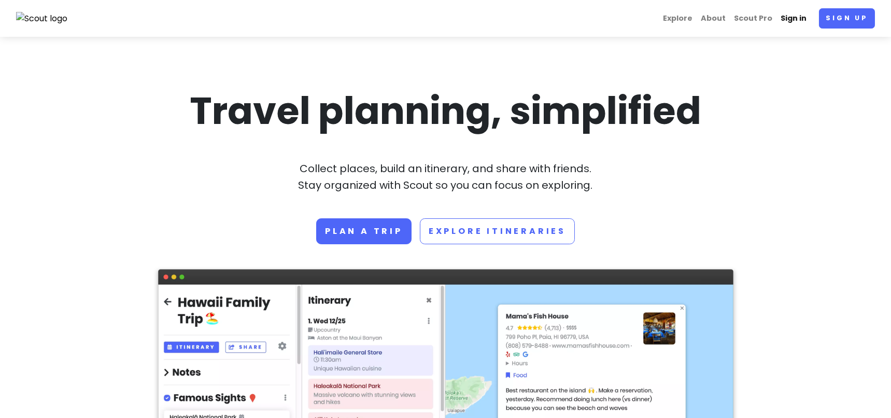
click at [797, 18] on link "Sign in" at bounding box center [793, 18] width 34 height 20
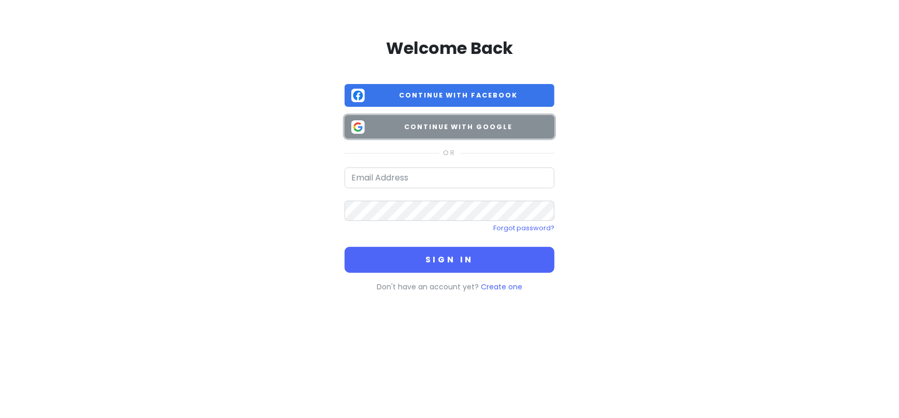
click at [472, 131] on span "Continue with Google" at bounding box center [458, 127] width 179 height 10
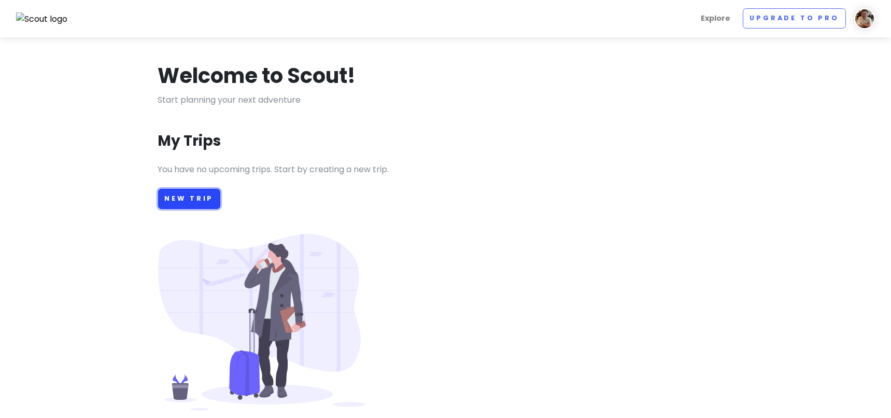
click at [205, 197] on link "New Trip" at bounding box center [189, 199] width 63 height 20
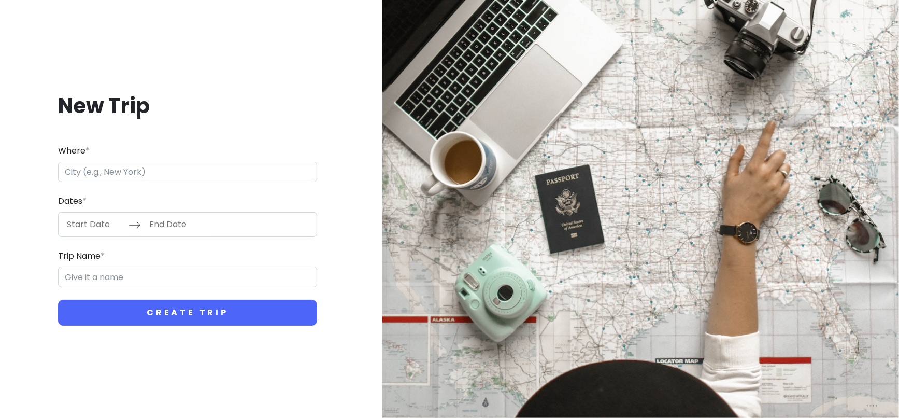
click at [167, 175] on input "Where *" at bounding box center [187, 172] width 259 height 21
type input "J"
type input "X"
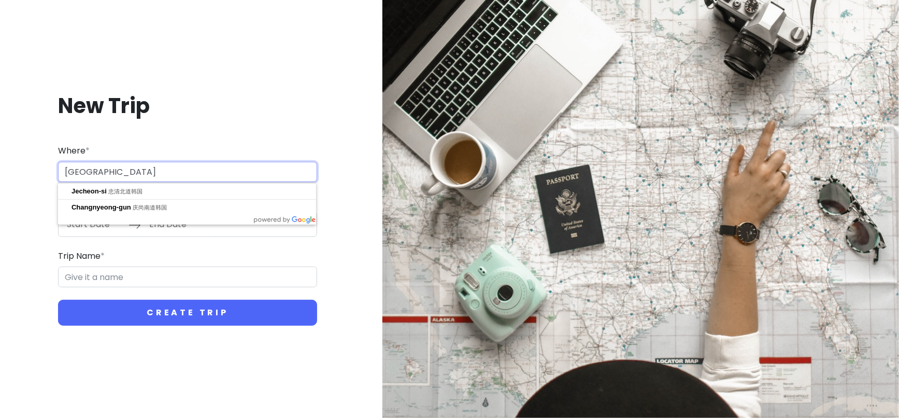
drag, startPoint x: 134, startPoint y: 171, endPoint x: 57, endPoint y: 175, distance: 77.3
click at [57, 175] on div "New Trip Where * [GEOGRAPHIC_DATA] Dates * Navigate forward to interact with th…" at bounding box center [187, 208] width 358 height 283
type input "[GEOGRAPHIC_DATA], [GEOGRAPHIC_DATA]"
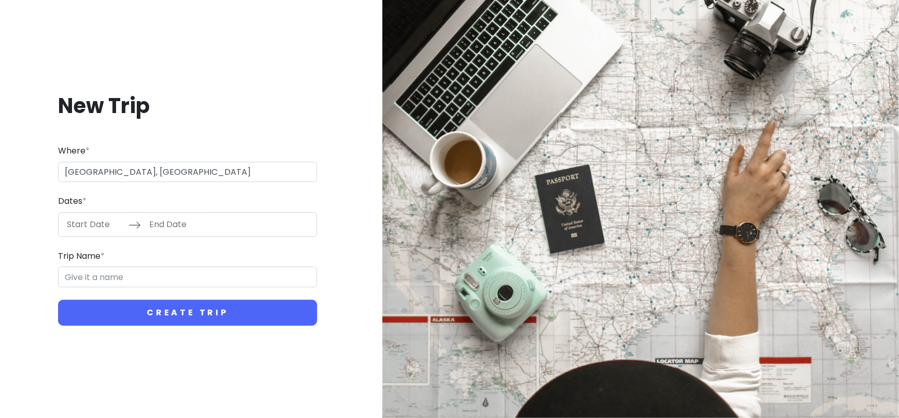
click at [88, 229] on input "Start Date" at bounding box center [94, 224] width 67 height 24
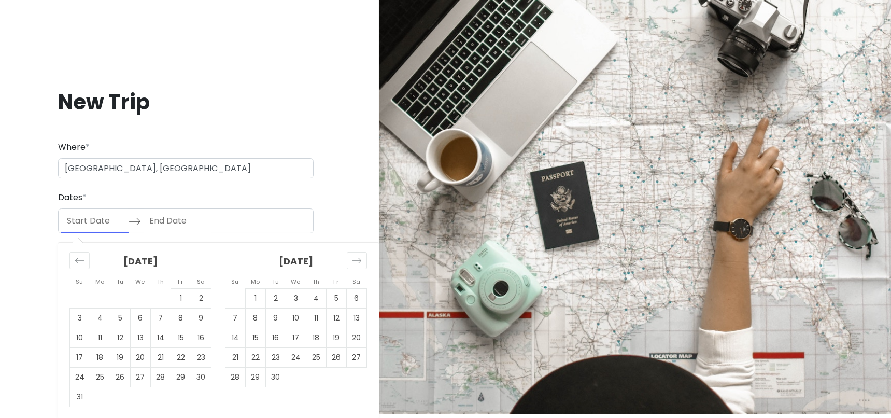
scroll to position [5, 0]
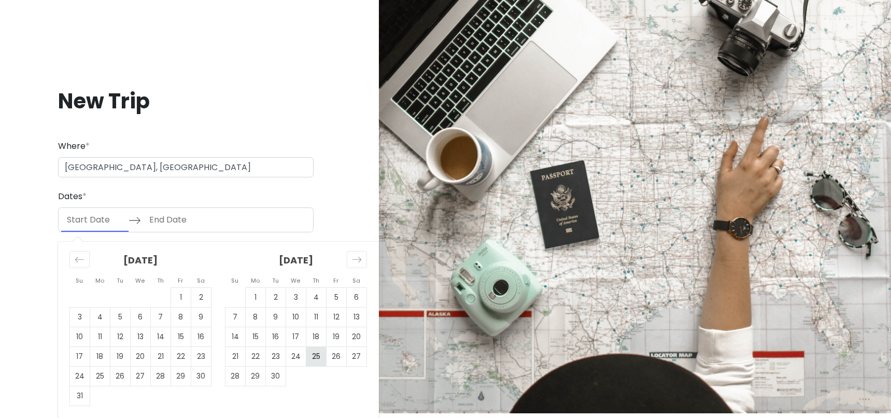
click at [319, 359] on td "25" at bounding box center [316, 356] width 20 height 20
click at [358, 262] on icon "Move forward to switch to the next month." at bounding box center [356, 258] width 9 height 5
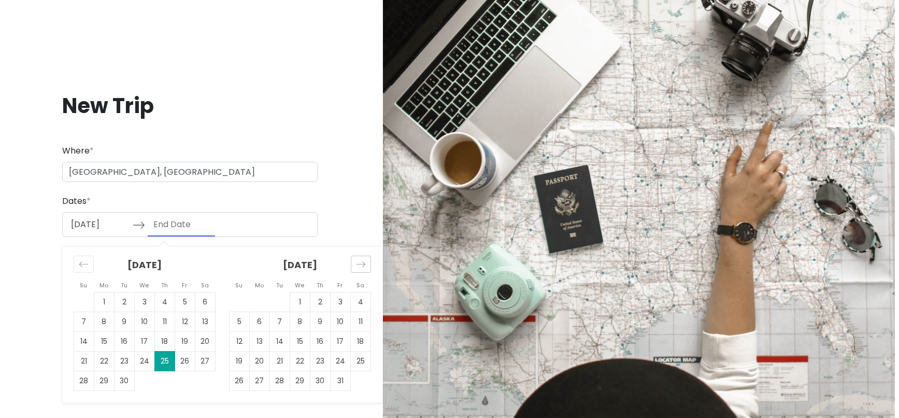
scroll to position [0, 0]
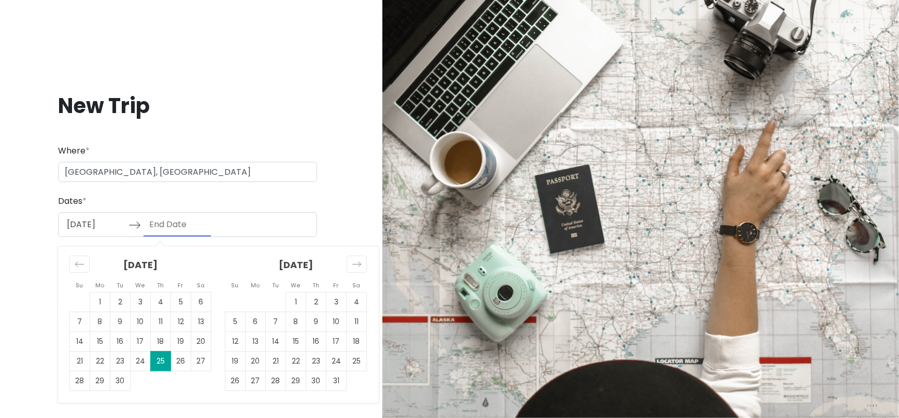
click at [77, 216] on input "[DATE]" at bounding box center [94, 224] width 67 height 24
click at [335, 363] on td "24" at bounding box center [336, 361] width 20 height 20
type input "[DATE]"
click at [319, 378] on td "30" at bounding box center [316, 380] width 20 height 20
type input "[DATE]"
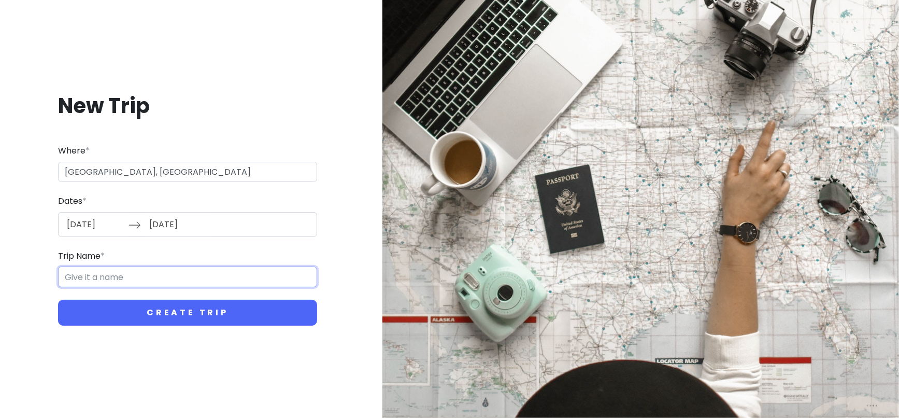
click at [121, 278] on input "Trip Name *" at bounding box center [187, 276] width 259 height 21
type input "@"
type input "J"
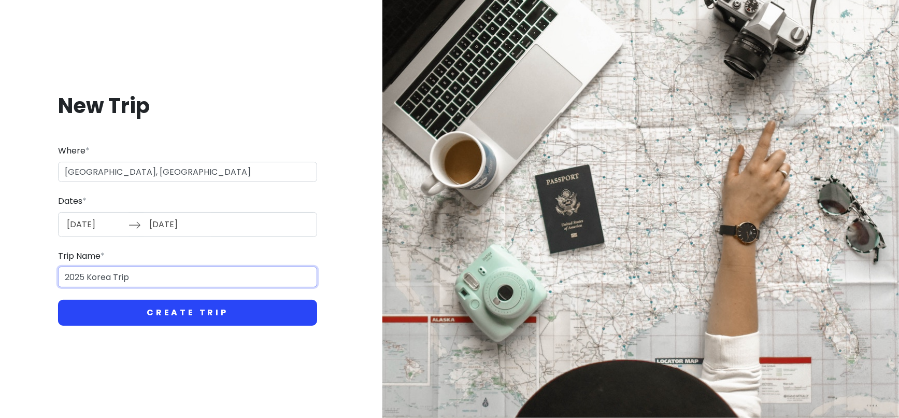
type input "2025 Korea Trip"
click at [178, 315] on button "Create Trip" at bounding box center [187, 312] width 259 height 26
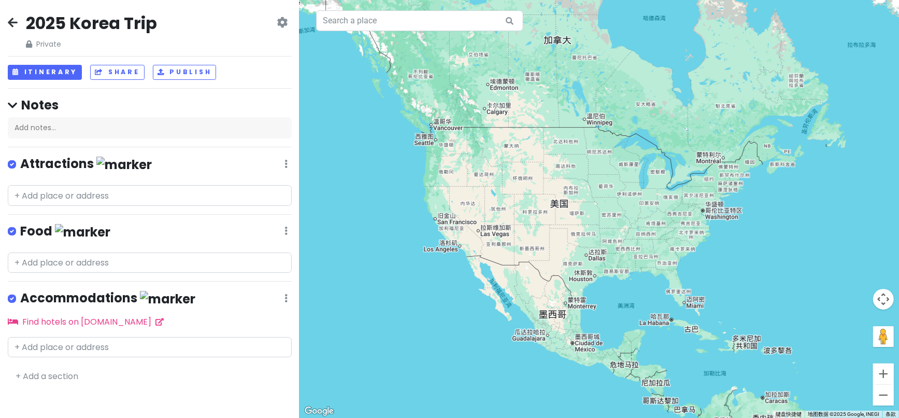
click at [41, 45] on span "Private" at bounding box center [91, 43] width 131 height 11
click at [26, 43] on icon at bounding box center [29, 43] width 6 height 7
click at [281, 21] on icon at bounding box center [282, 22] width 11 height 8
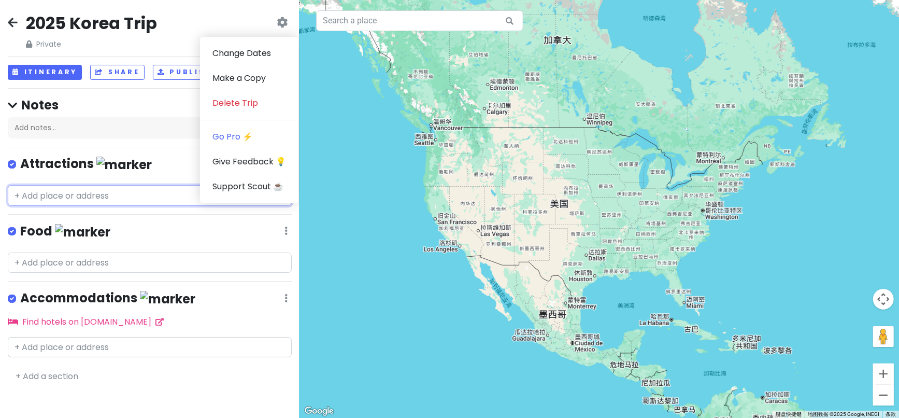
click at [116, 190] on input "text" at bounding box center [150, 195] width 284 height 21
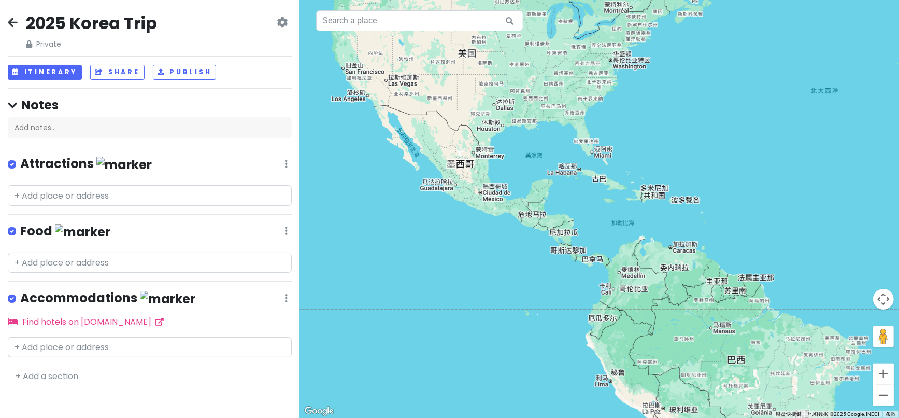
drag, startPoint x: 670, startPoint y: 274, endPoint x: 458, endPoint y: 161, distance: 240.1
click at [576, 123] on div at bounding box center [598, 209] width 599 height 418
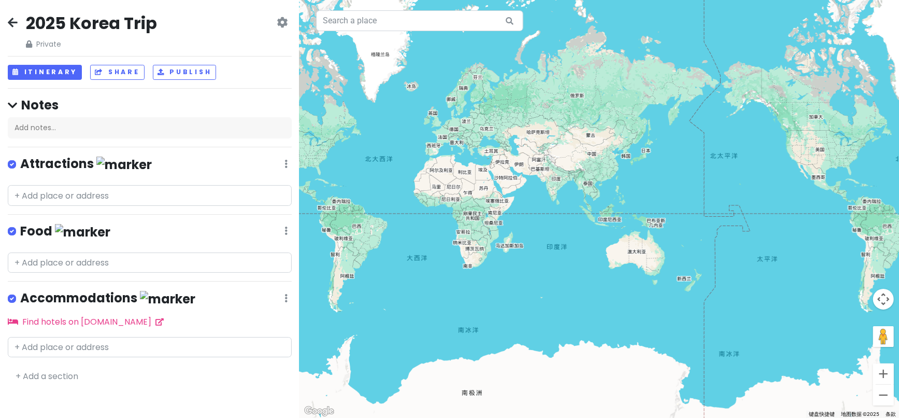
drag, startPoint x: 765, startPoint y: 217, endPoint x: 553, endPoint y: 237, distance: 213.4
click at [553, 237] on div at bounding box center [598, 209] width 599 height 418
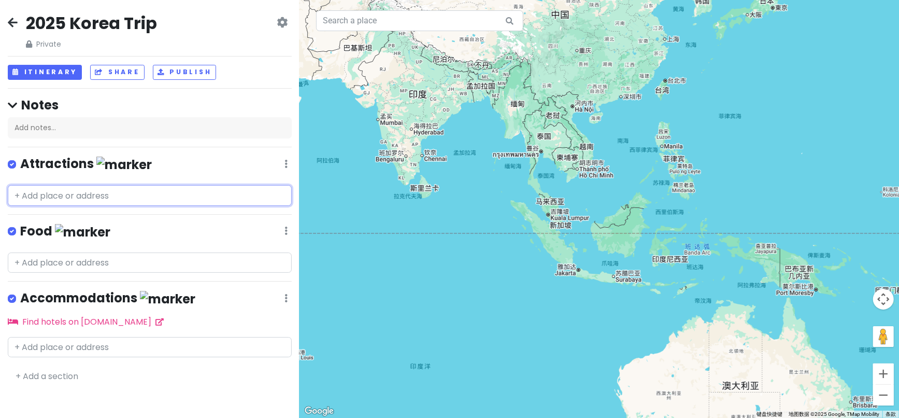
click at [63, 200] on input "text" at bounding box center [150, 195] width 284 height 21
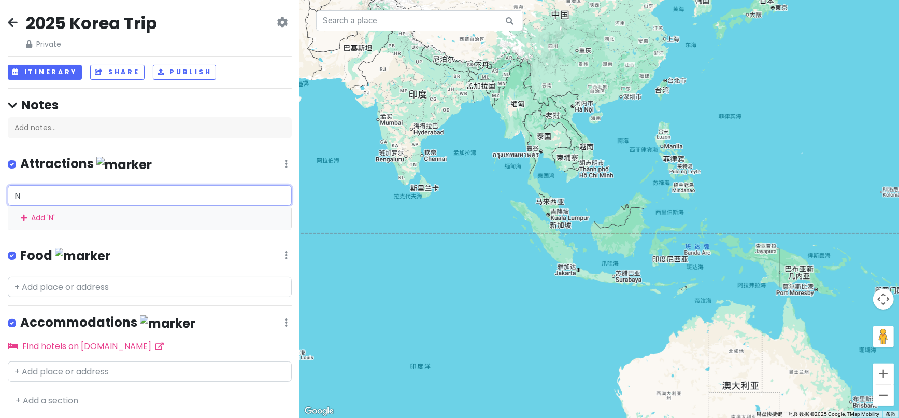
type input "N"
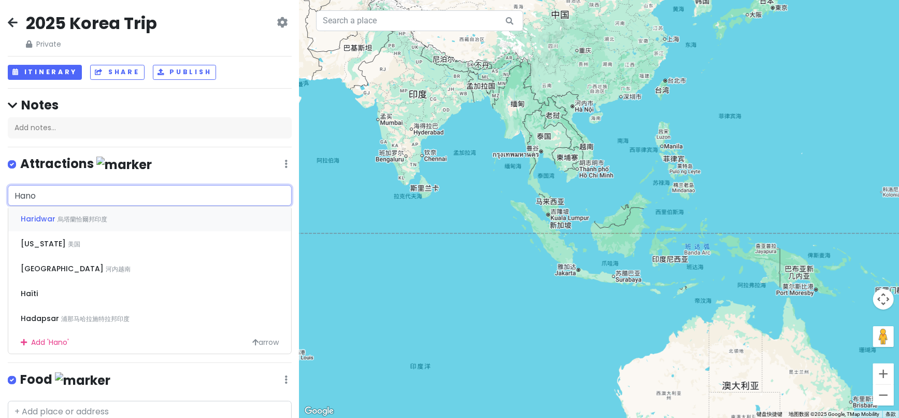
type input "[GEOGRAPHIC_DATA]"
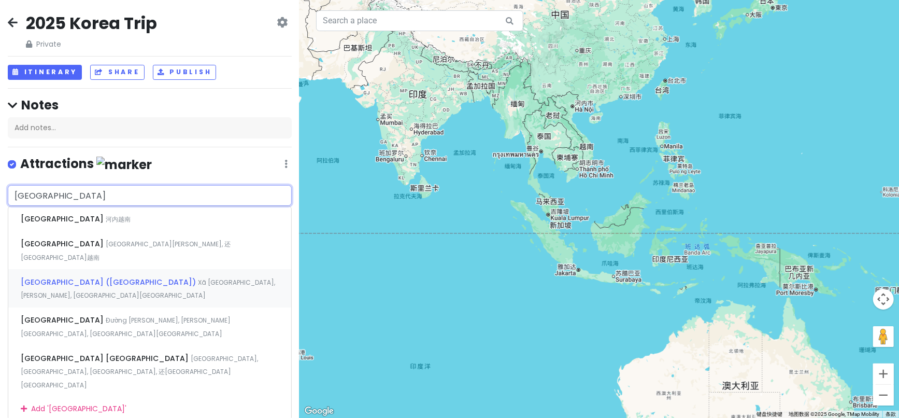
click at [99, 224] on span "[GEOGRAPHIC_DATA] ([GEOGRAPHIC_DATA])" at bounding box center [63, 218] width 85 height 10
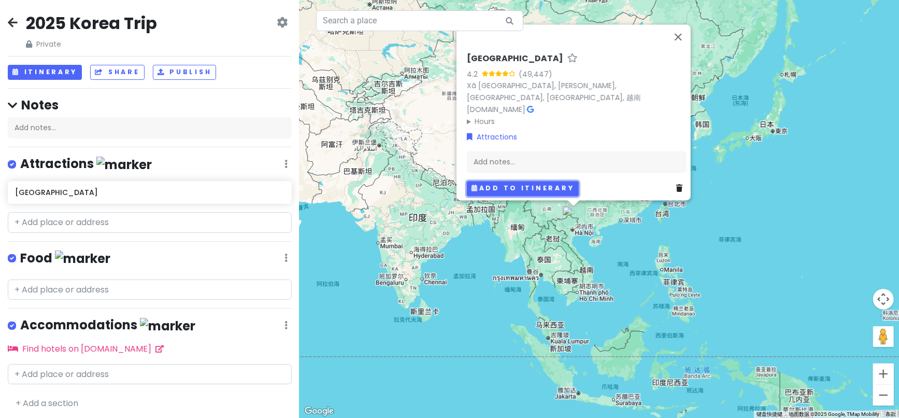
click at [504, 185] on button "Add to itinerary" at bounding box center [523, 188] width 112 height 15
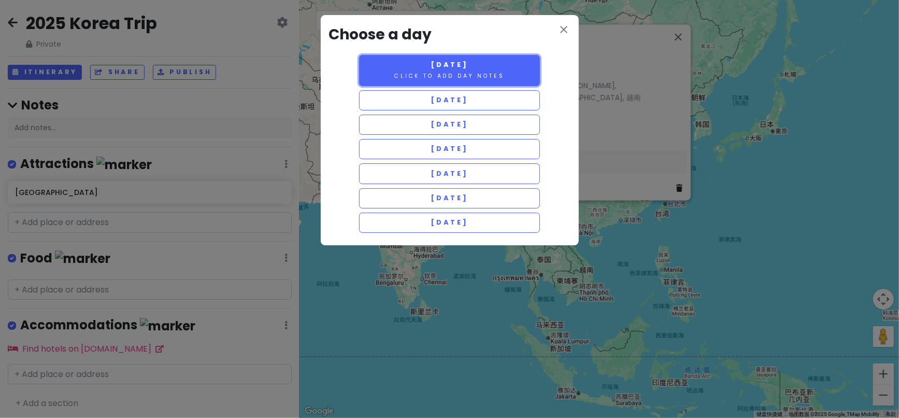
click at [490, 78] on small "Click to add day notes" at bounding box center [449, 76] width 110 height 8
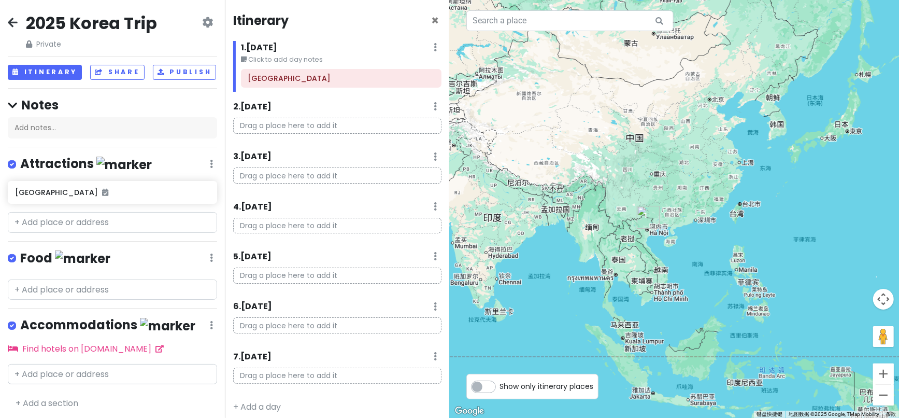
click at [434, 51] on icon at bounding box center [435, 47] width 3 height 8
click at [355, 44] on div "1 . [DATE] Edit Day Notes Delete Day" at bounding box center [341, 50] width 200 height 18
click at [127, 230] on input "text" at bounding box center [112, 222] width 209 height 21
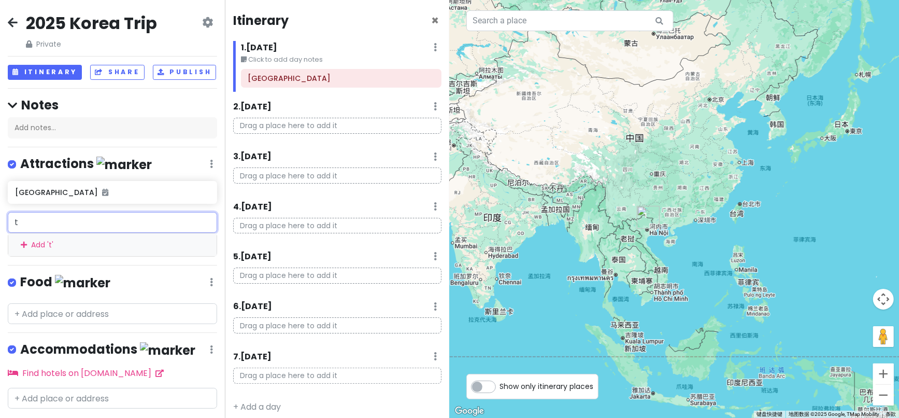
type input "它"
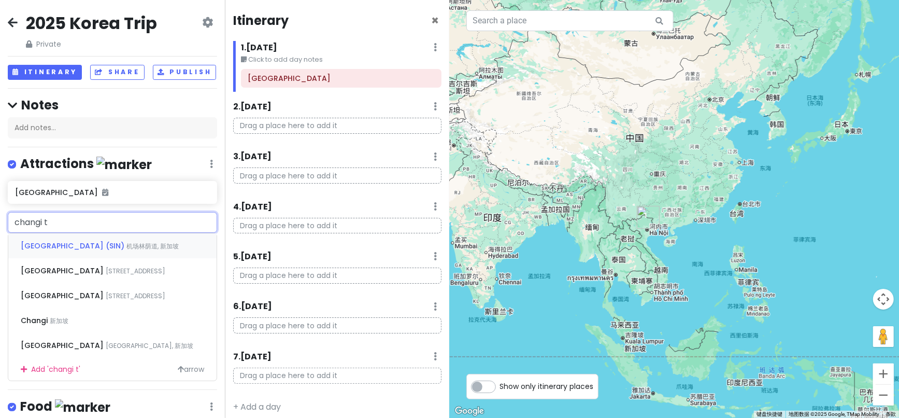
type input "changi [MEDICAL_DATA]"
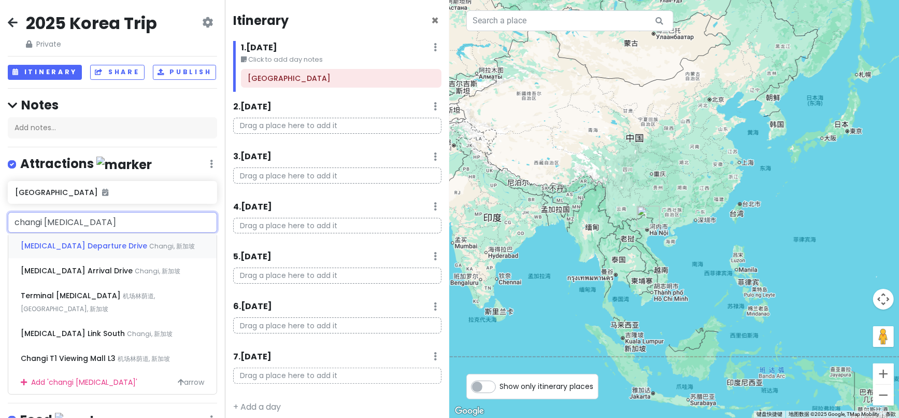
click at [90, 251] on span "[MEDICAL_DATA] Departure Drive" at bounding box center [85, 245] width 128 height 10
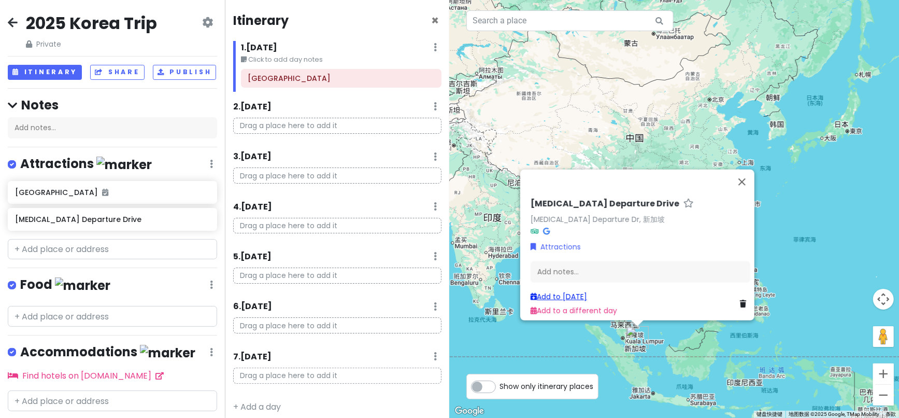
click at [561, 292] on link "Add to [DATE]" at bounding box center [558, 296] width 56 height 10
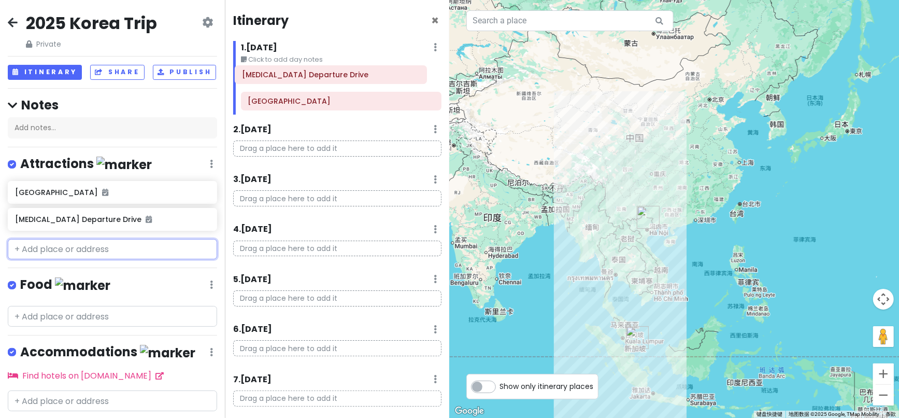
drag, startPoint x: 271, startPoint y: 102, endPoint x: 266, endPoint y: 76, distance: 27.0
click at [266, 76] on div "[GEOGRAPHIC_DATA] [MEDICAL_DATA] Departure Drive" at bounding box center [341, 92] width 216 height 46
click at [414, 79] on icon at bounding box center [418, 78] width 8 height 8
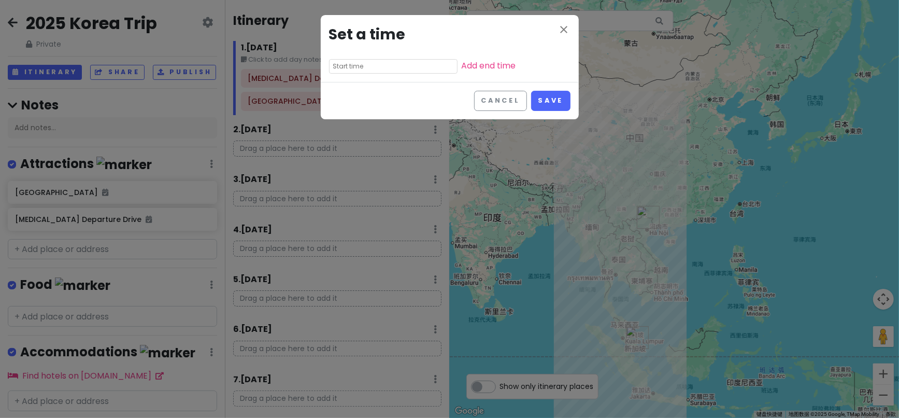
click at [351, 64] on input "text" at bounding box center [393, 66] width 128 height 15
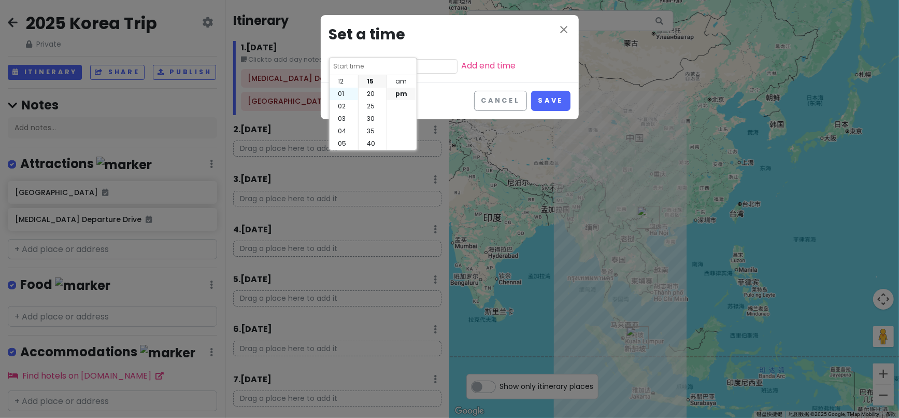
click at [346, 92] on li "01" at bounding box center [343, 94] width 28 height 12
type input "1:15 pm"
click at [375, 131] on li "35" at bounding box center [372, 131] width 28 height 12
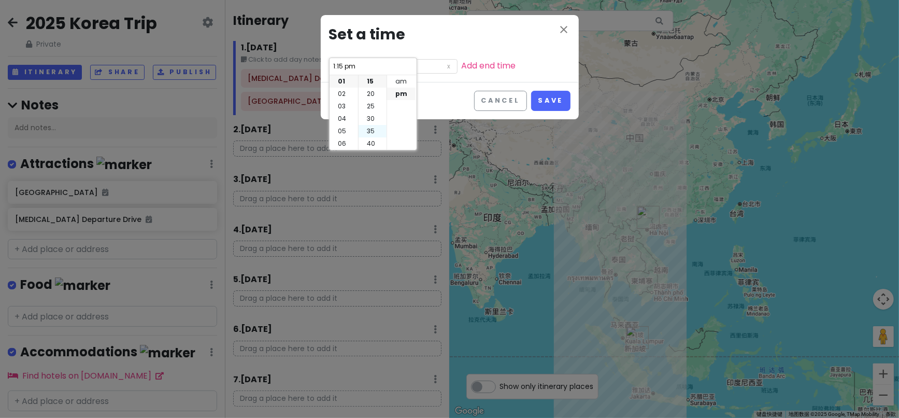
type input "1:35 pm"
click at [541, 102] on button "Save" at bounding box center [550, 101] width 39 height 20
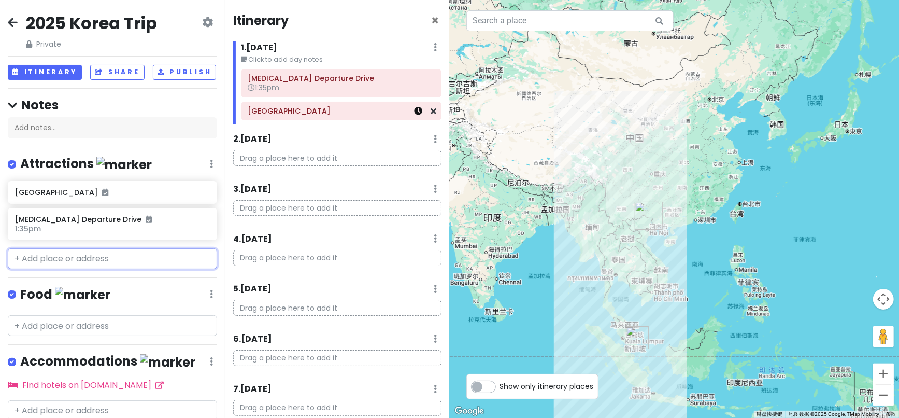
click at [414, 114] on icon at bounding box center [418, 111] width 8 height 8
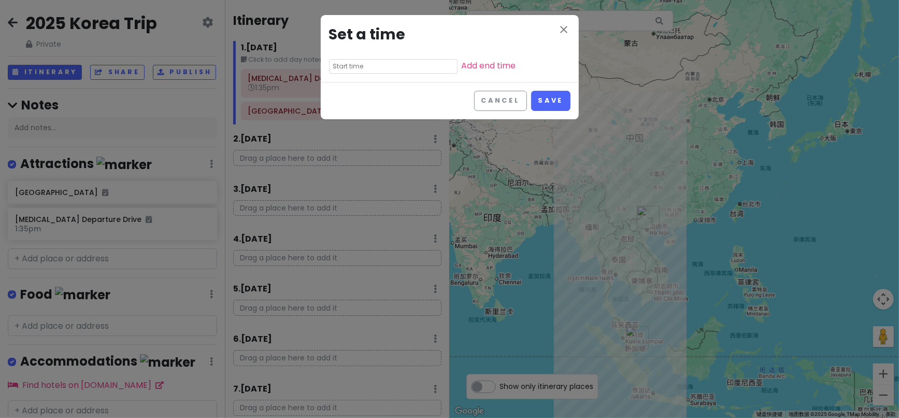
click at [363, 68] on input "text" at bounding box center [393, 66] width 128 height 15
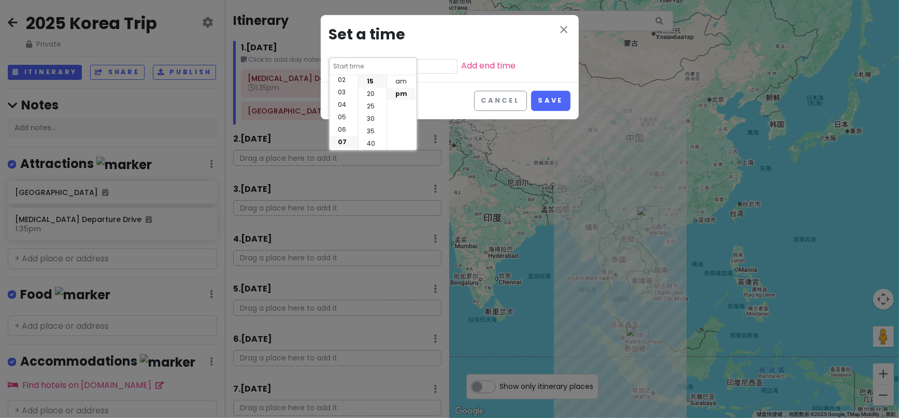
scroll to position [25, 0]
click at [345, 95] on li "03" at bounding box center [343, 94] width 28 height 12
type input "3:15 pm"
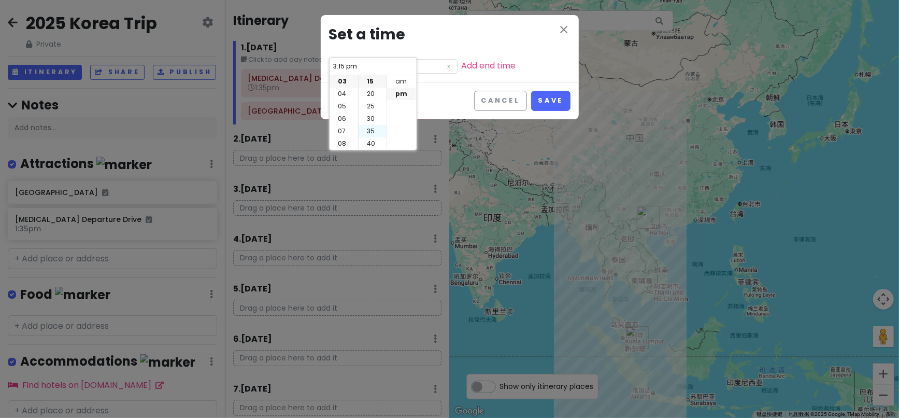
click at [371, 135] on li "35" at bounding box center [372, 131] width 28 height 12
type input "3:35 pm"
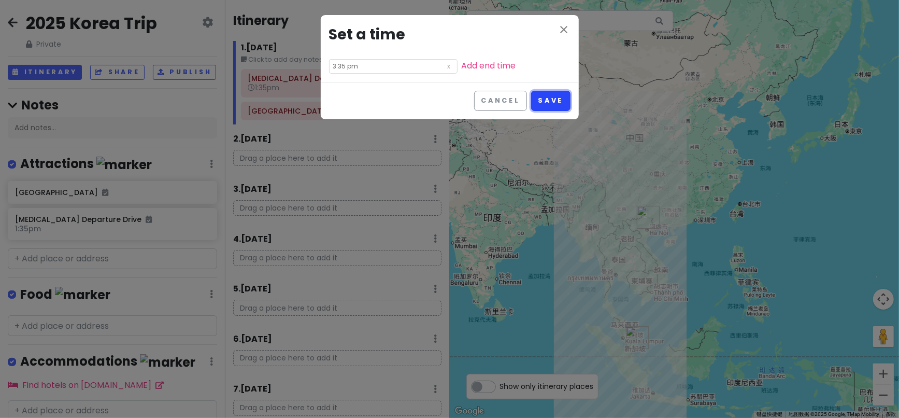
click at [543, 103] on button "Save" at bounding box center [550, 101] width 39 height 20
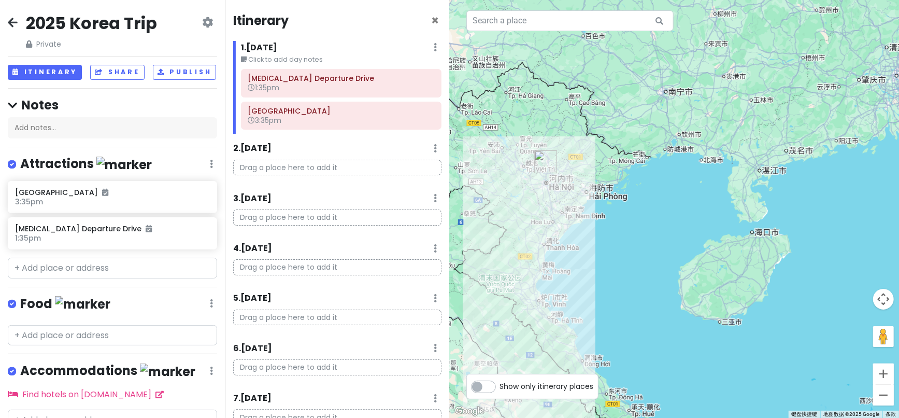
drag, startPoint x: 571, startPoint y: 190, endPoint x: 652, endPoint y: 259, distance: 106.2
click at [652, 259] on div at bounding box center [675, 209] width 450 height 418
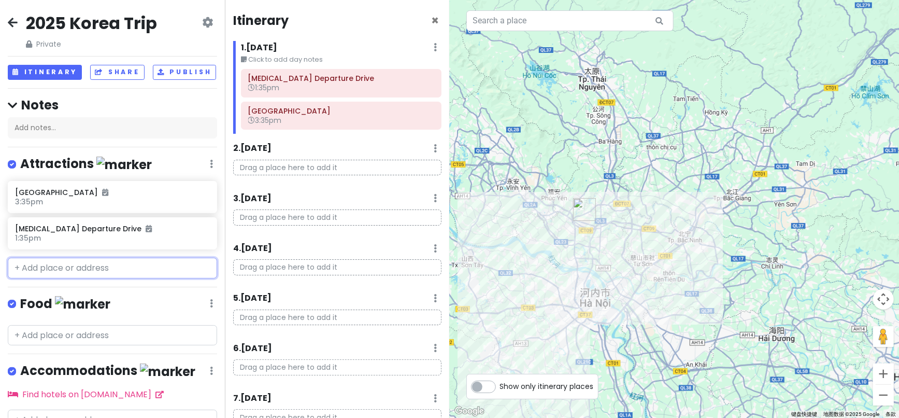
click at [54, 278] on input "text" at bounding box center [112, 267] width 209 height 21
click at [93, 273] on input "text" at bounding box center [112, 267] width 209 height 21
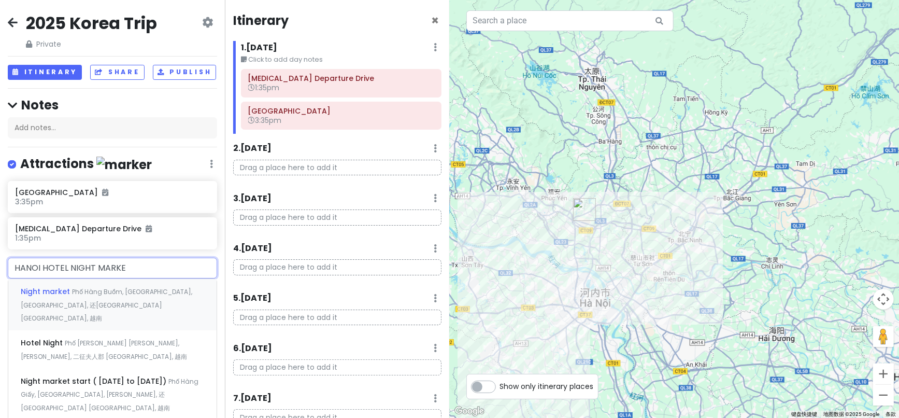
type input "HANOI HOTEL NIGHT MARKET"
click at [50, 296] on span "Night market" at bounding box center [43, 291] width 44 height 10
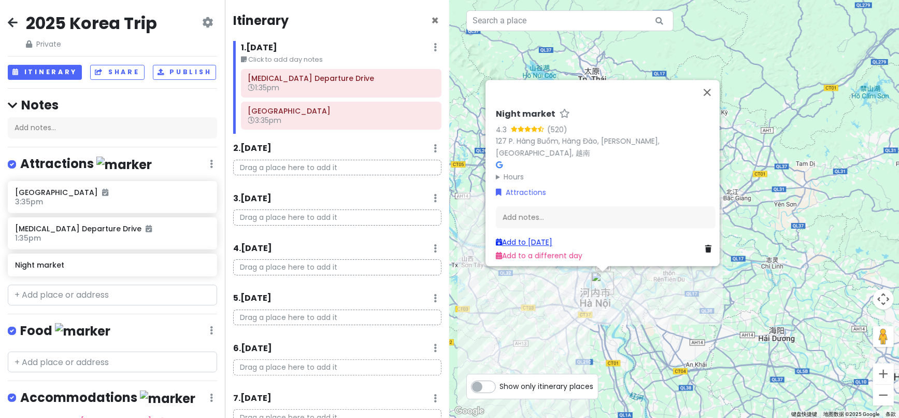
click at [512, 239] on link "Add to [DATE]" at bounding box center [524, 242] width 56 height 10
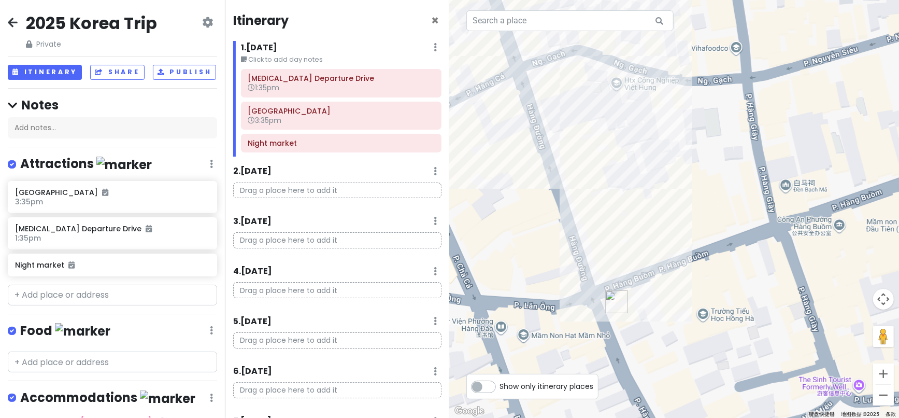
drag, startPoint x: 648, startPoint y: 206, endPoint x: 635, endPoint y: 241, distance: 37.7
click at [635, 241] on div at bounding box center [675, 209] width 450 height 418
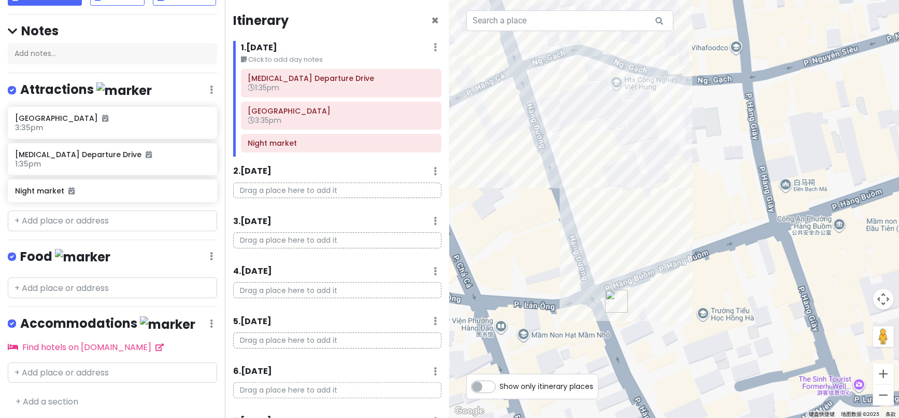
scroll to position [83, 0]
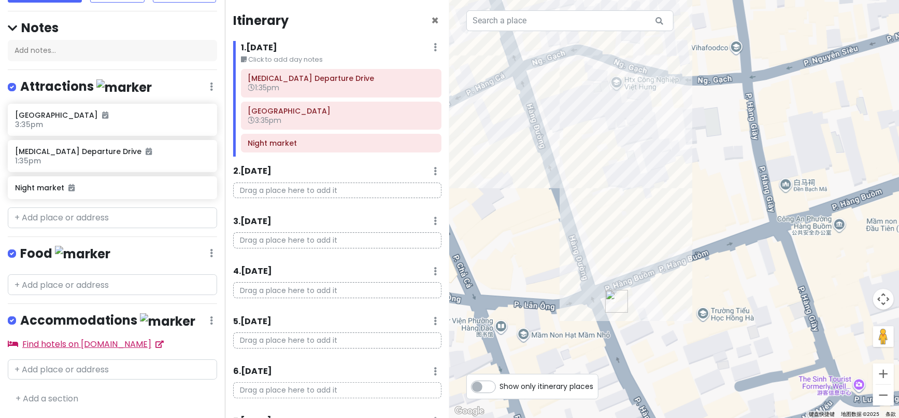
click at [74, 346] on link "Find hotels on [DOMAIN_NAME]" at bounding box center [86, 344] width 156 height 12
drag, startPoint x: 144, startPoint y: 341, endPoint x: 174, endPoint y: 370, distance: 42.1
click at [174, 370] on input "text" at bounding box center [112, 369] width 209 height 21
click at [210, 91] on icon at bounding box center [211, 86] width 3 height 8
click at [155, 251] on link "Edit" at bounding box center [180, 248] width 83 height 25
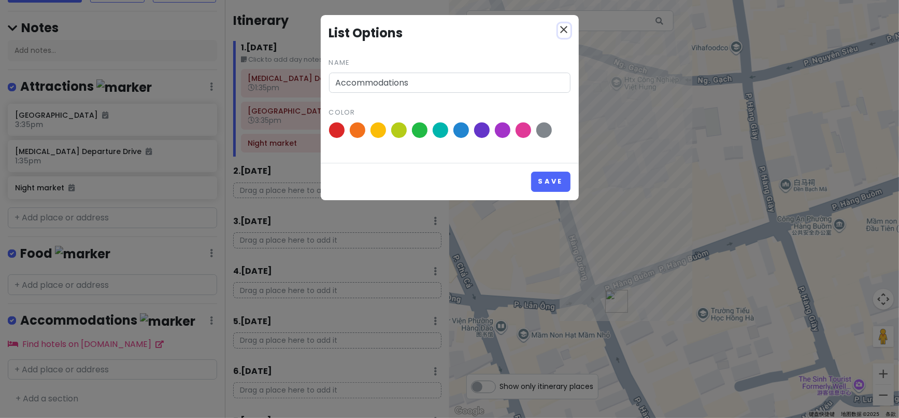
click at [566, 34] on icon "close" at bounding box center [564, 29] width 12 height 12
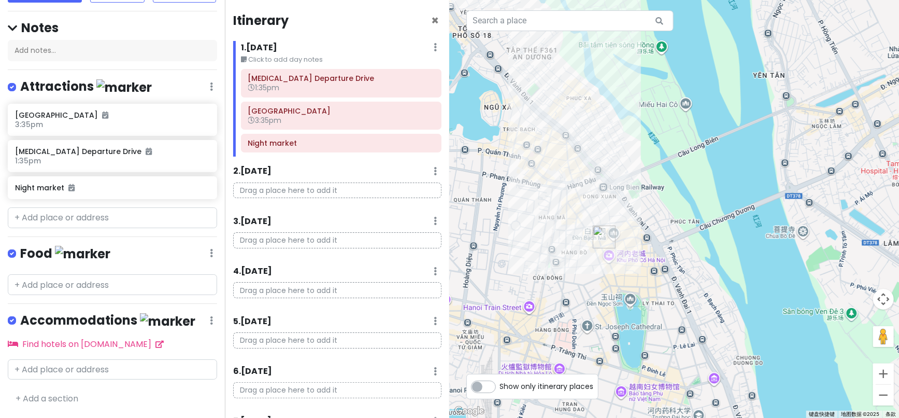
click at [309, 184] on p "Drag a place here to add it" at bounding box center [337, 190] width 208 height 16
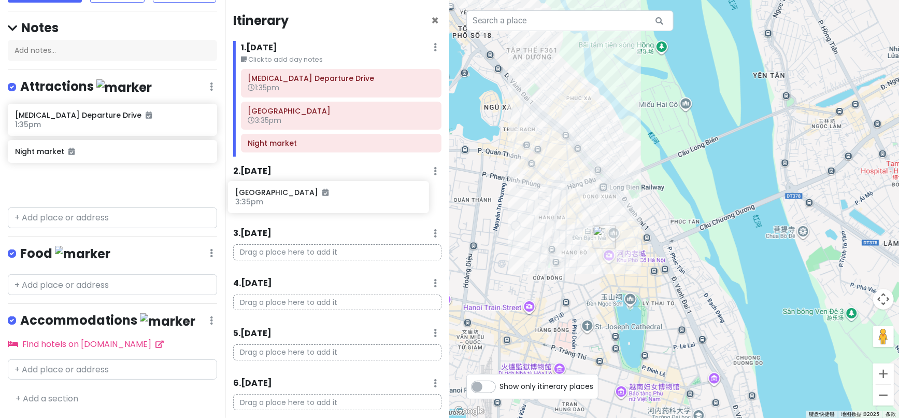
drag, startPoint x: 75, startPoint y: 125, endPoint x: 295, endPoint y: 200, distance: 233.1
click at [295, 200] on div "2025 [GEOGRAPHIC_DATA] Trip Private Change Dates Make a Copy Delete Trip Go Pro…" at bounding box center [449, 209] width 899 height 418
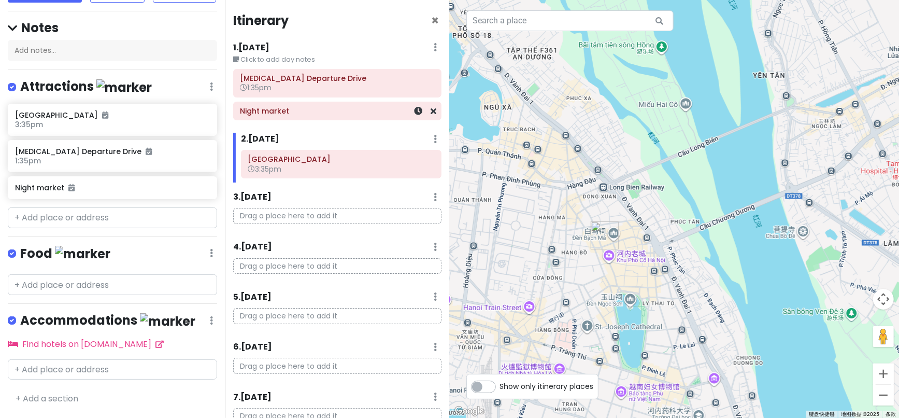
drag, startPoint x: 281, startPoint y: 183, endPoint x: 281, endPoint y: 146, distance: 37.3
click at [280, 104] on div "Itinerary × 1 . [DATE] Edit Day Notes Delete Day Click to add day notes [MEDICA…" at bounding box center [337, 209] width 225 height 418
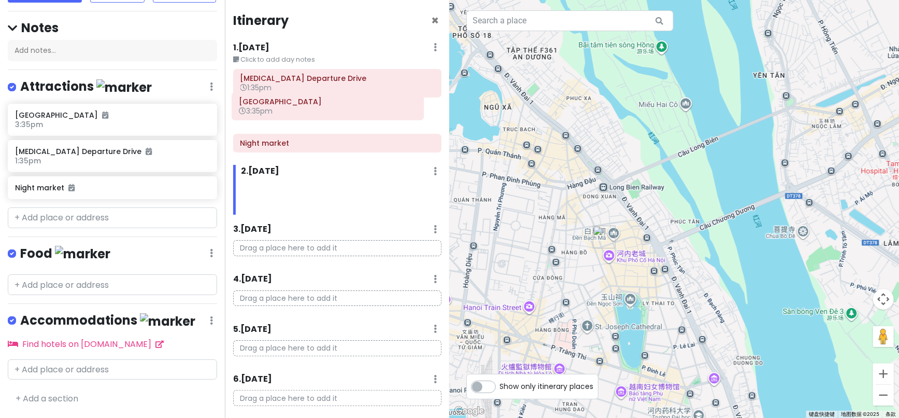
drag, startPoint x: 329, startPoint y: 165, endPoint x: 326, endPoint y: 118, distance: 47.7
click at [321, 108] on div "Itinerary × 1 . [DATE] Edit Day Notes Delete Day Click to add day notes [MEDICA…" at bounding box center [337, 209] width 225 height 418
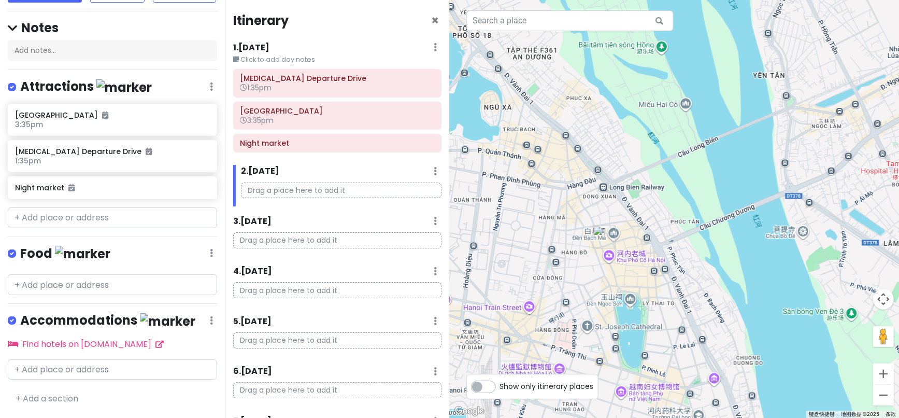
click at [379, 212] on div "Itinerary × 1 . [DATE] Edit Day Notes Delete Day Click to add day notes [MEDICA…" at bounding box center [337, 209] width 225 height 418
click at [270, 189] on p "Drag a place here to add it" at bounding box center [341, 190] width 200 height 16
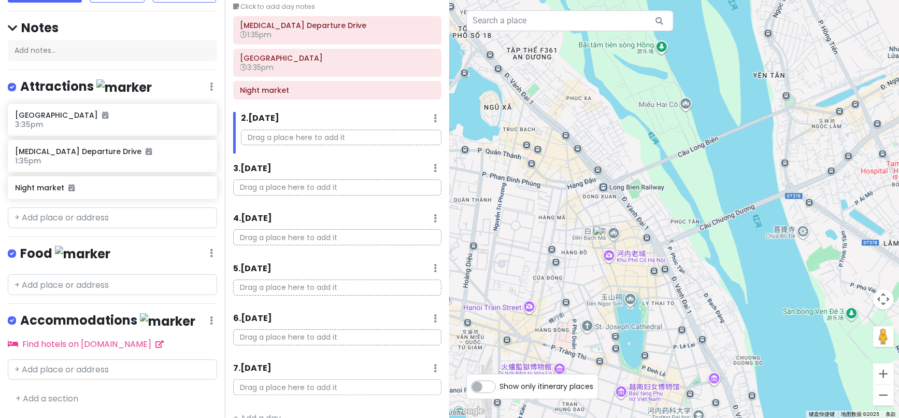
scroll to position [71, 0]
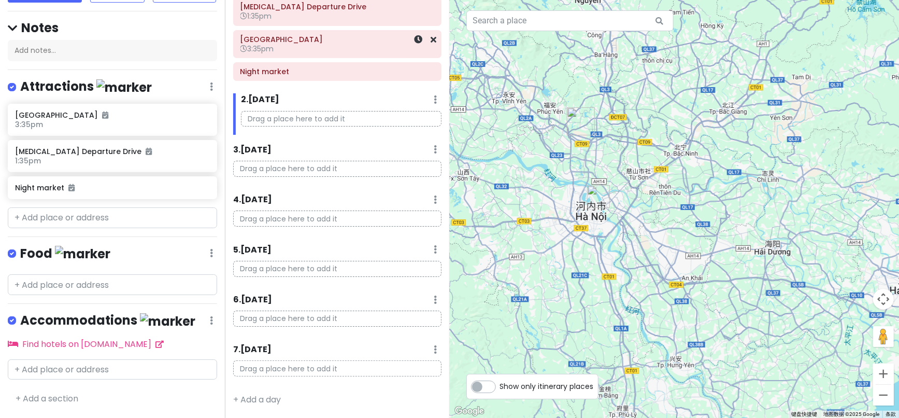
click at [299, 50] on h6 "3:35pm" at bounding box center [337, 48] width 194 height 9
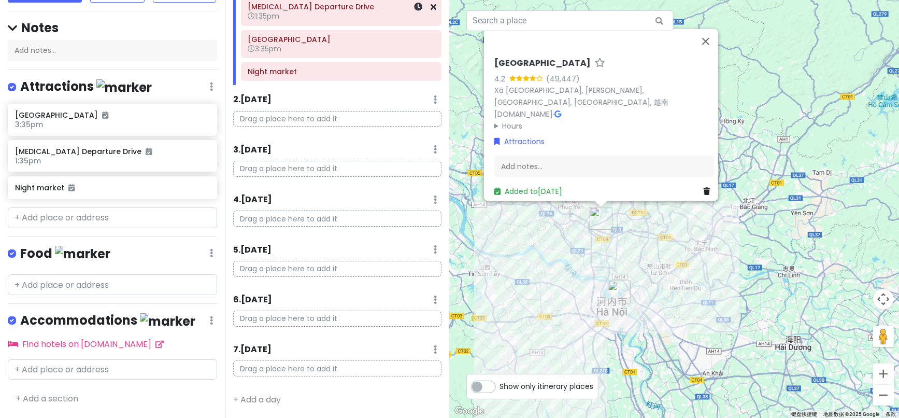
click at [318, 23] on div "[MEDICAL_DATA] Departure Drive 1:35pm" at bounding box center [341, 11] width 186 height 24
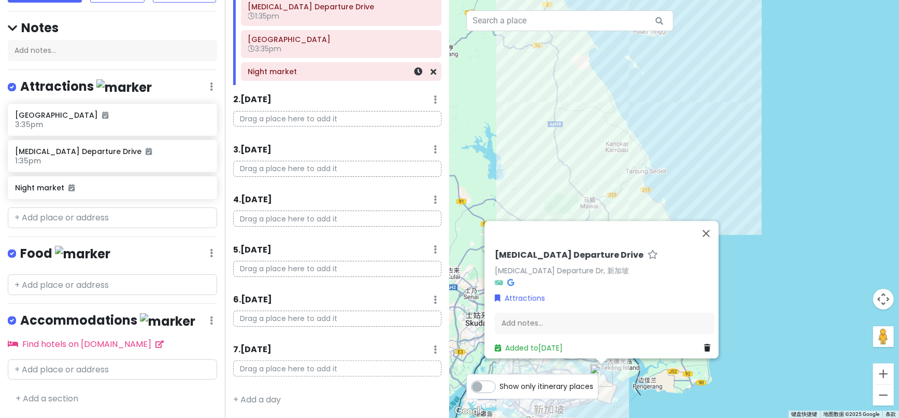
click at [329, 78] on div "Night market" at bounding box center [341, 71] width 186 height 15
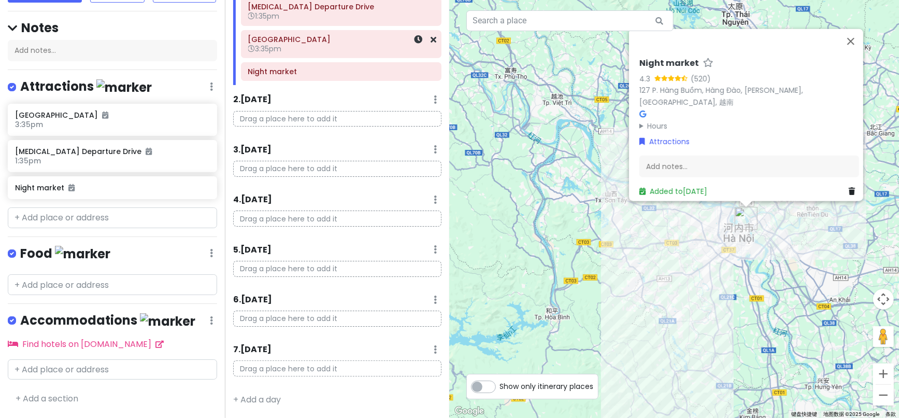
click at [364, 45] on h6 "3:35pm" at bounding box center [341, 48] width 186 height 9
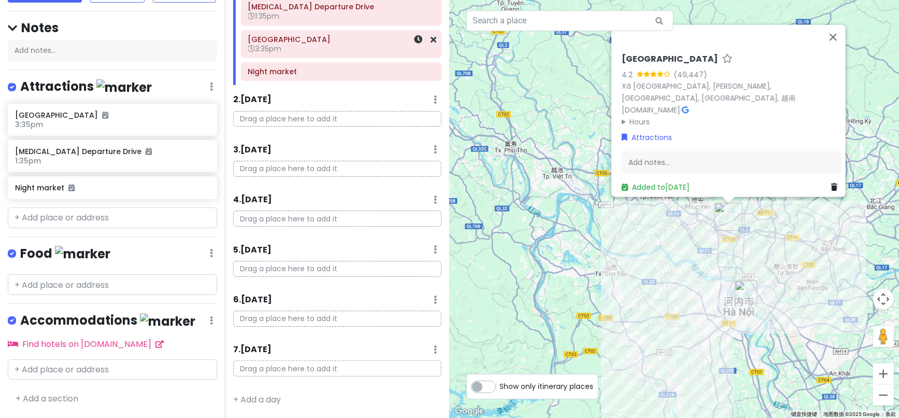
drag, startPoint x: 272, startPoint y: 51, endPoint x: 84, endPoint y: 118, distance: 199.3
drag, startPoint x: 84, startPoint y: 118, endPoint x: 48, endPoint y: 126, distance: 37.7
click at [48, 126] on h6 "3:35pm" at bounding box center [108, 124] width 187 height 9
drag, startPoint x: 77, startPoint y: 127, endPoint x: 39, endPoint y: 117, distance: 39.2
click at [39, 117] on h6 "[GEOGRAPHIC_DATA]" at bounding box center [108, 114] width 187 height 9
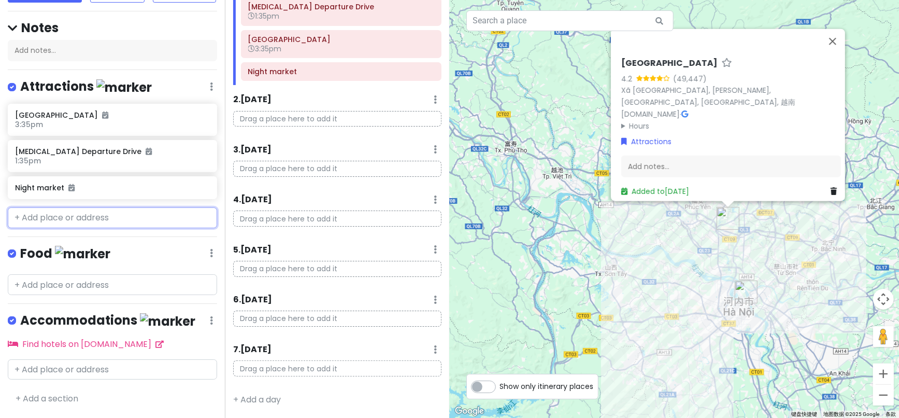
click at [44, 224] on input "text" at bounding box center [112, 217] width 209 height 21
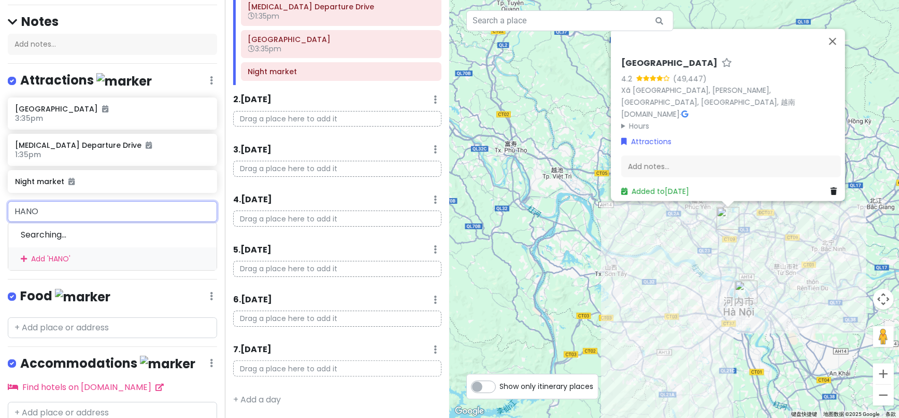
type input "[GEOGRAPHIC_DATA]"
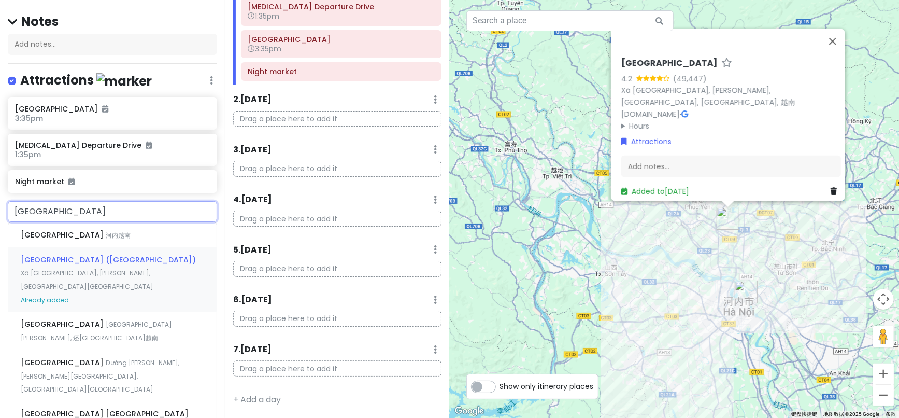
click at [61, 274] on div "[GEOGRAPHIC_DATA] (HAN) Xã [GEOGRAPHIC_DATA], [PERSON_NAME], [GEOGRAPHIC_DATA][…" at bounding box center [112, 279] width 208 height 65
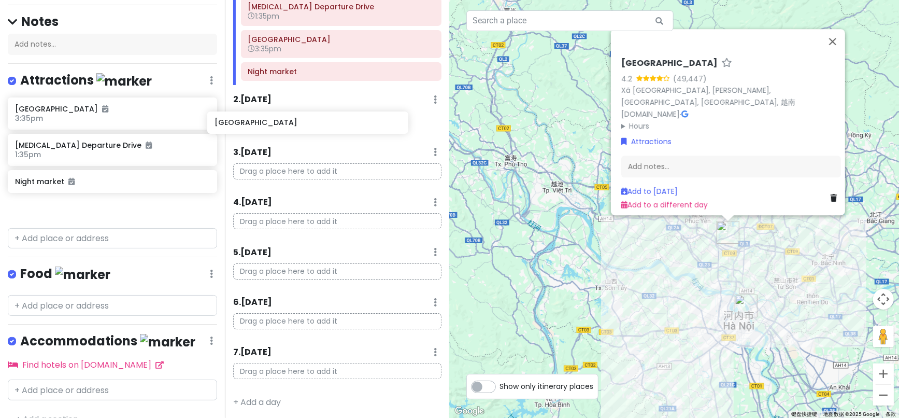
drag, startPoint x: 82, startPoint y: 219, endPoint x: 281, endPoint y: 125, distance: 220.4
click at [281, 125] on div "2025 [GEOGRAPHIC_DATA] Trip Private Change Dates Make a Copy Delete Trip Go Pro…" at bounding box center [449, 209] width 899 height 418
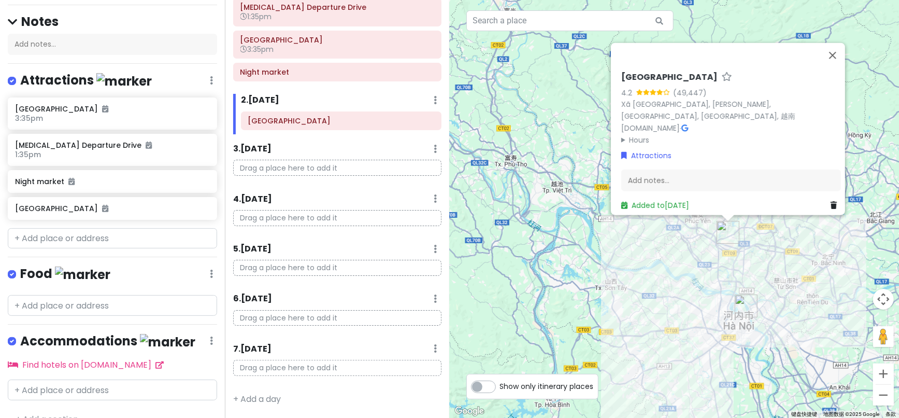
scroll to position [70, 0]
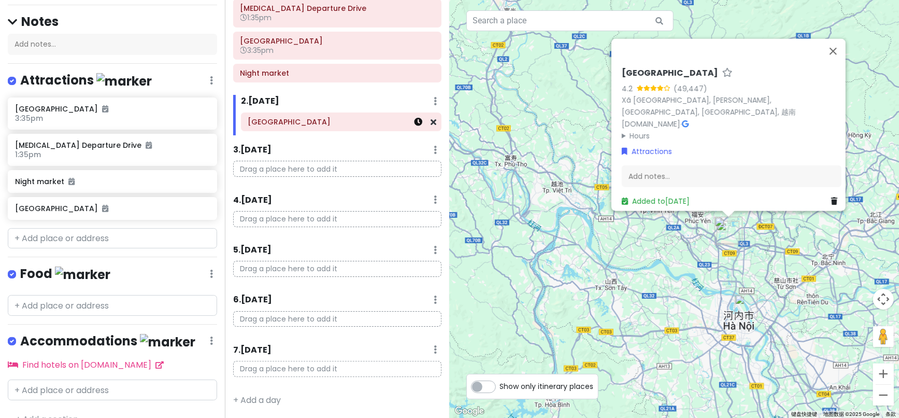
click at [414, 125] on link at bounding box center [418, 122] width 8 height 12
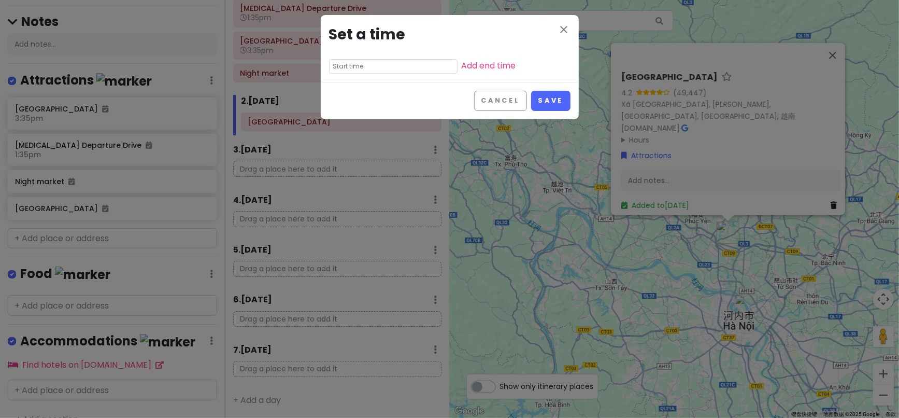
drag, startPoint x: 354, startPoint y: 68, endPoint x: 357, endPoint y: 73, distance: 5.9
click at [357, 73] on input "text" at bounding box center [393, 66] width 128 height 15
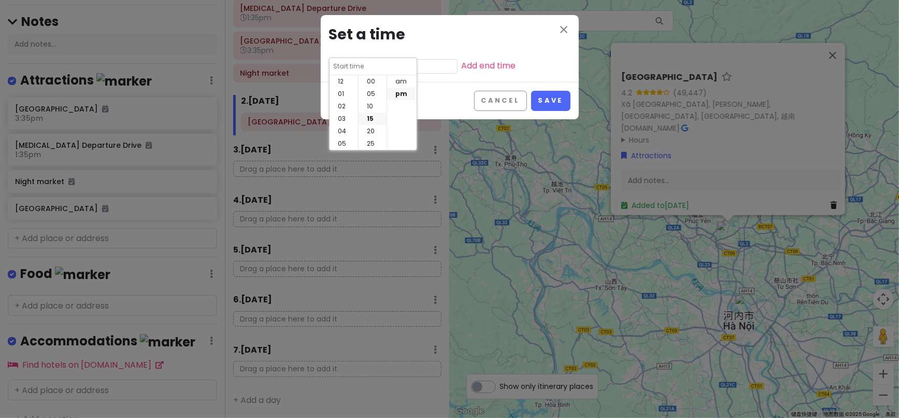
scroll to position [37, 0]
click at [342, 131] on li "10" at bounding box center [343, 131] width 28 height 12
type input "10:15 pm"
click at [372, 117] on li "30" at bounding box center [372, 118] width 28 height 12
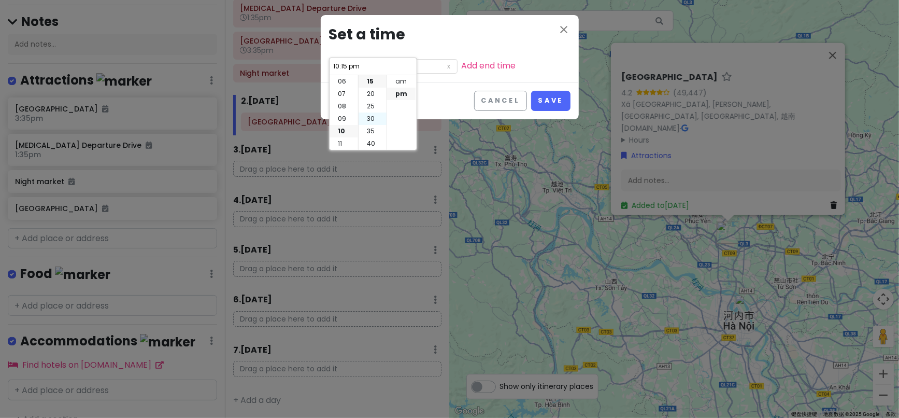
type input "10:30 pm"
click at [400, 83] on li "am" at bounding box center [401, 81] width 28 height 12
type input "10:30 am"
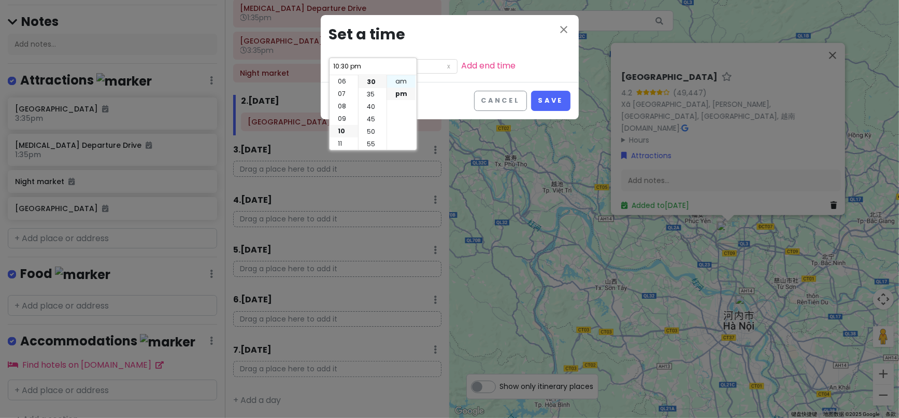
type input "10:30 am"
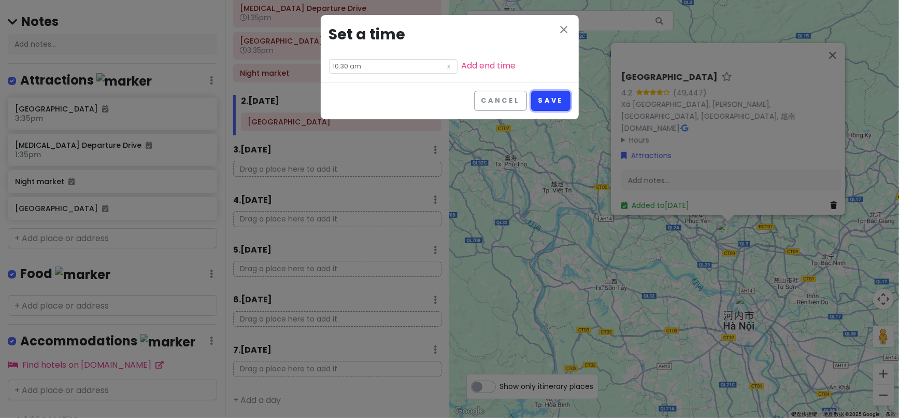
click at [549, 105] on button "Save" at bounding box center [550, 101] width 39 height 20
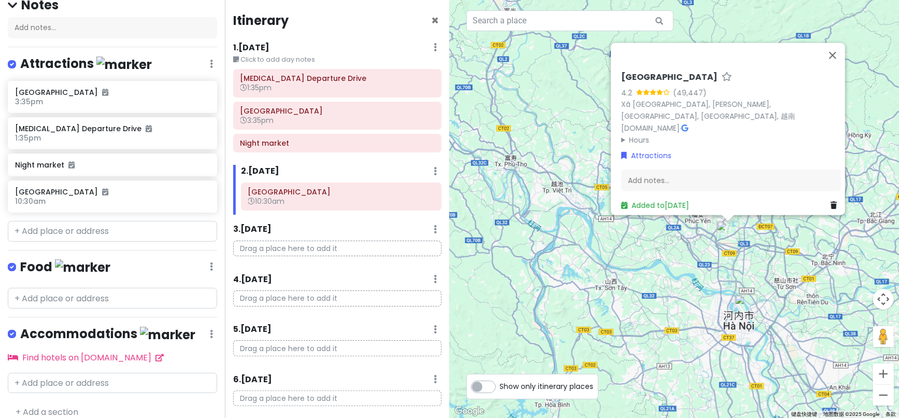
scroll to position [120, 0]
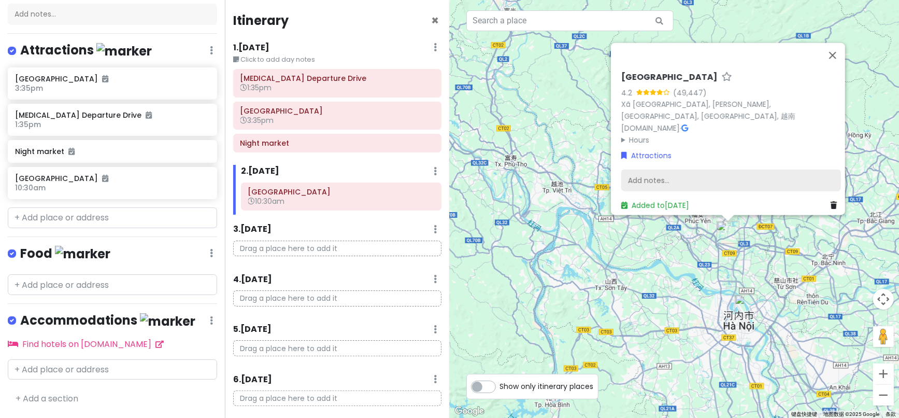
click at [665, 176] on div "Add notes..." at bounding box center [731, 180] width 220 height 22
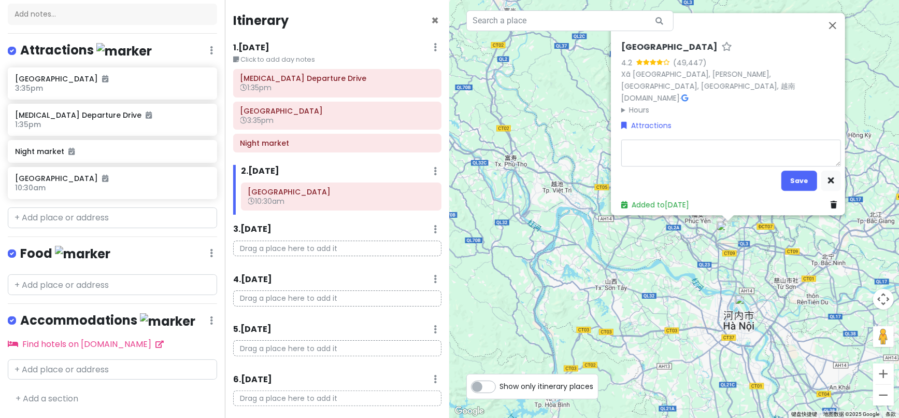
type textarea "x"
type textarea "v"
type textarea "x"
type textarea "vn"
type textarea "x"
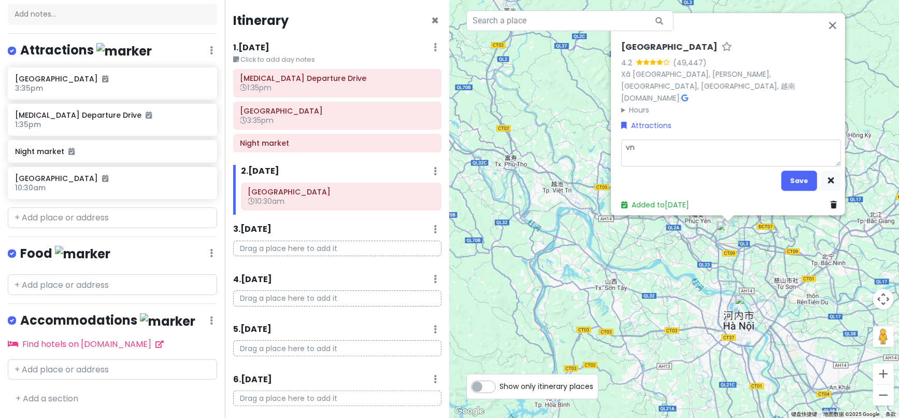
type textarea "v"
type textarea "x"
type textarea "V"
type textarea "x"
type textarea "VN"
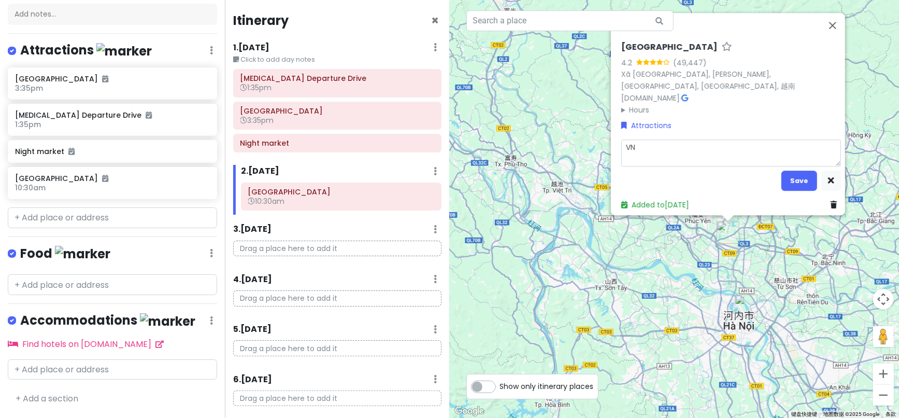
type textarea "x"
type textarea "VN4"
type textarea "x"
type textarea "VN41"
type textarea "x"
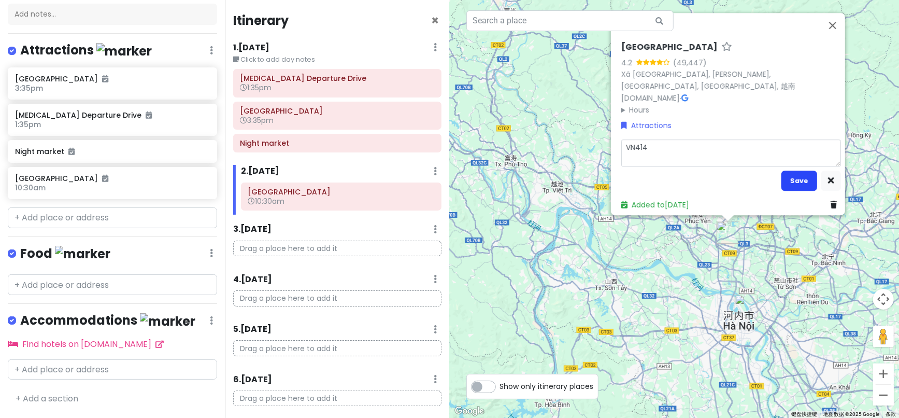
type textarea "VN414"
click at [804, 178] on button "Save" at bounding box center [799, 180] width 36 height 20
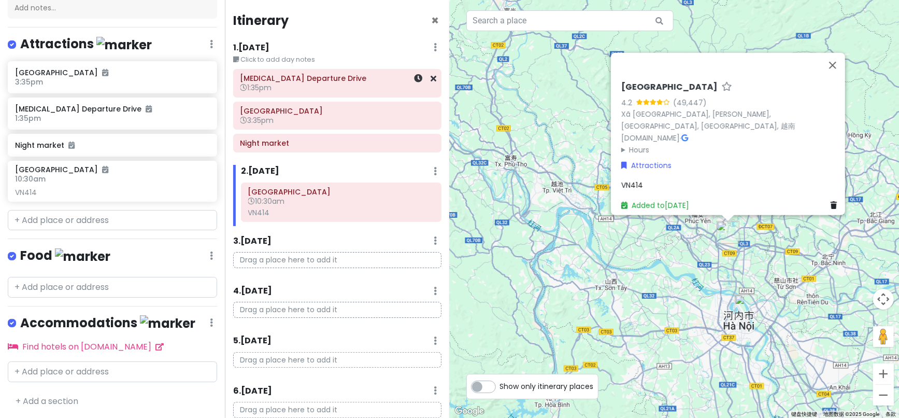
click at [266, 91] on span "1:35pm" at bounding box center [256, 87] width 32 height 10
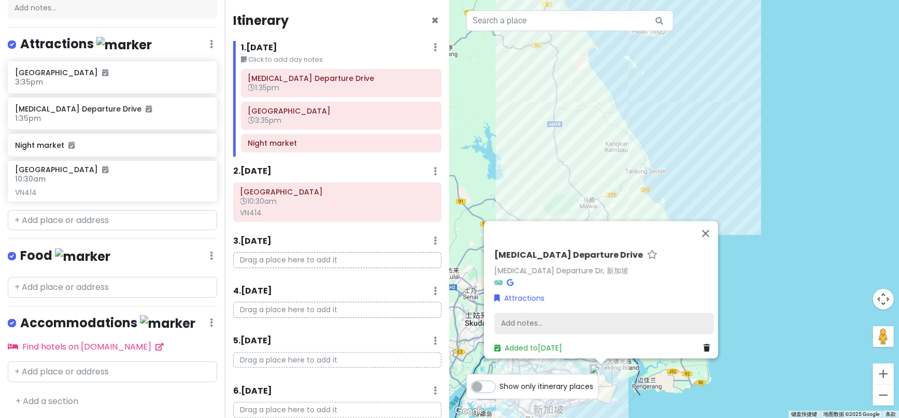
click at [537, 320] on div "Add notes..." at bounding box center [604, 323] width 220 height 22
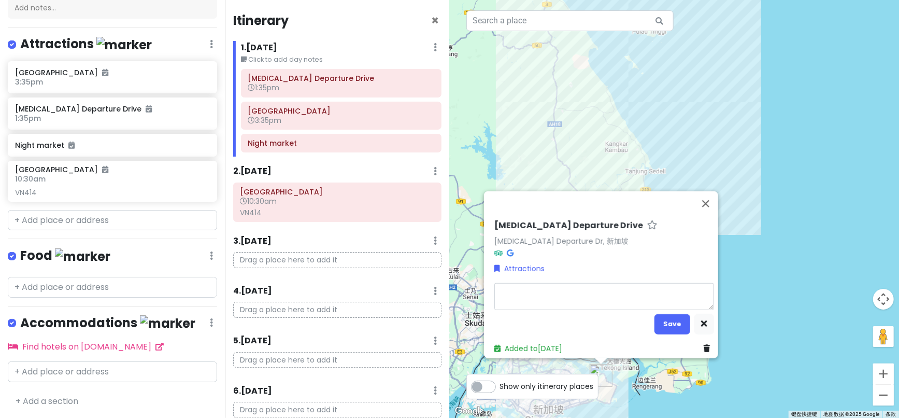
type textarea "x"
type textarea "V"
type textarea "x"
type textarea "VN"
type textarea "x"
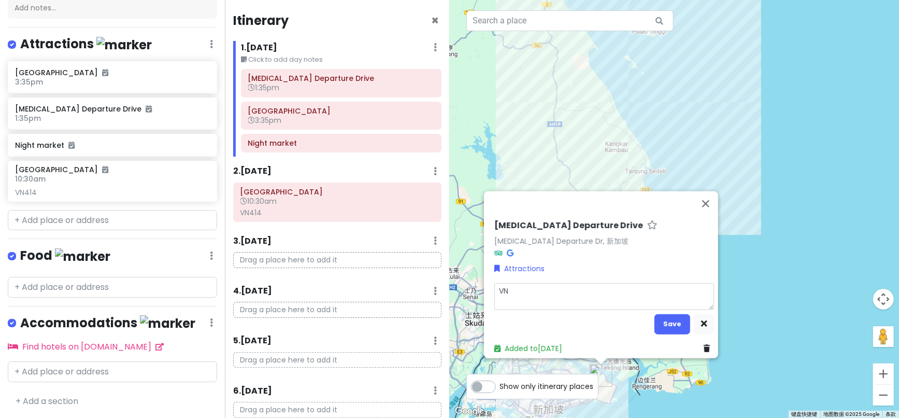
type textarea "VN6"
type textarea "x"
type textarea "VN66"
type textarea "x"
type textarea "VN66O"
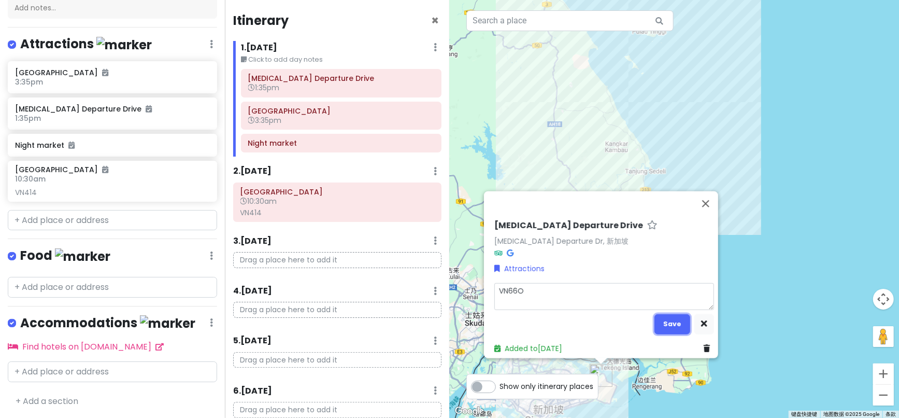
drag, startPoint x: 666, startPoint y: 319, endPoint x: 656, endPoint y: 317, distance: 9.6
click at [668, 319] on button "Save" at bounding box center [672, 323] width 36 height 20
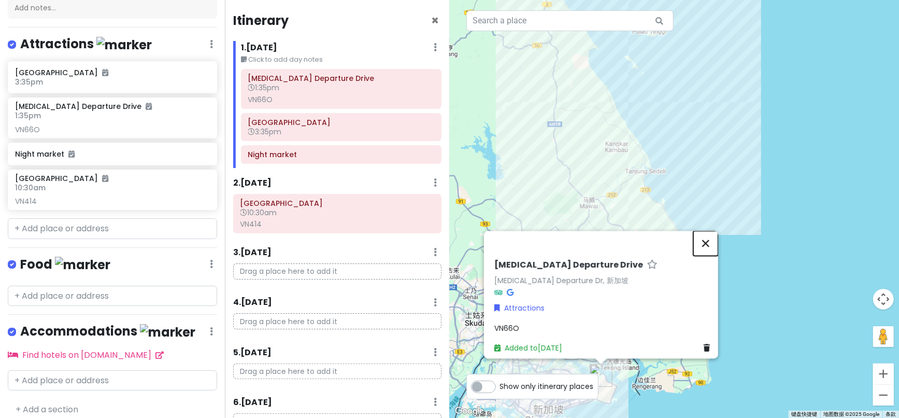
click at [712, 233] on button "关闭" at bounding box center [705, 243] width 25 height 25
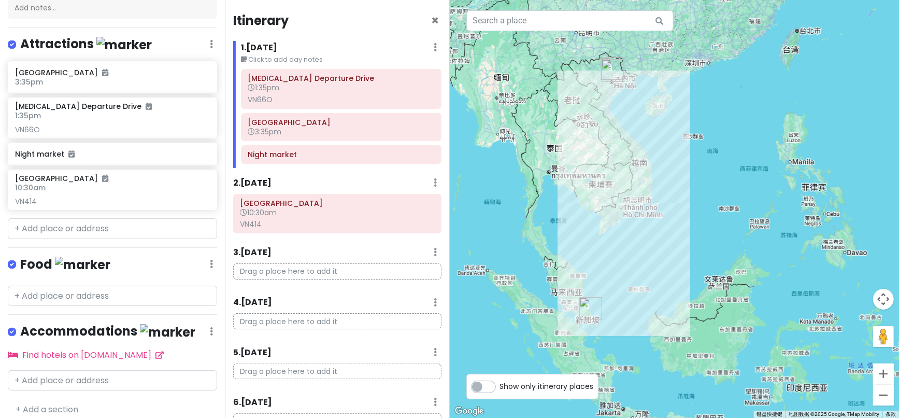
drag, startPoint x: 757, startPoint y: 133, endPoint x: 669, endPoint y: 205, distance: 113.4
click at [669, 205] on div at bounding box center [675, 209] width 450 height 418
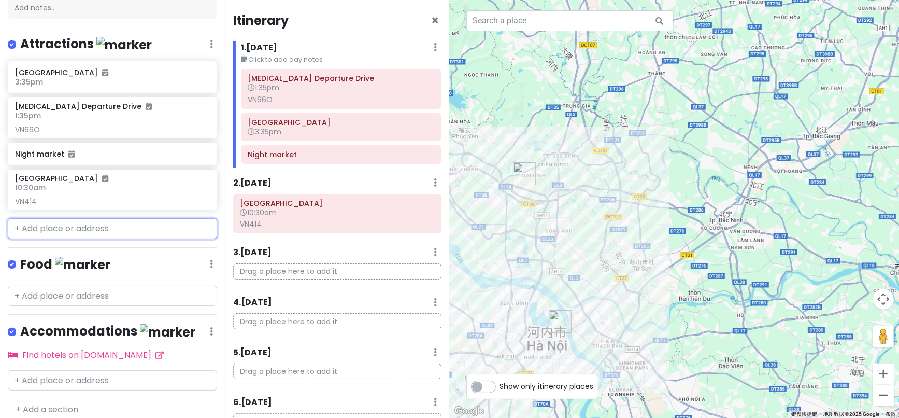
click at [51, 239] on input "text" at bounding box center [112, 228] width 209 height 21
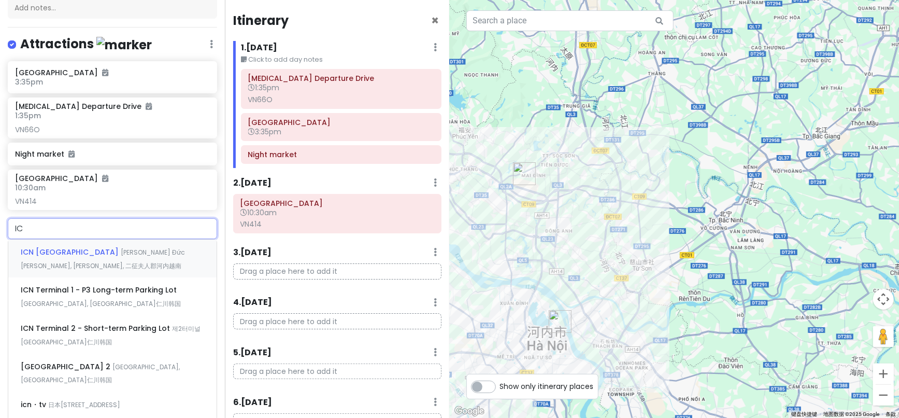
type input "I"
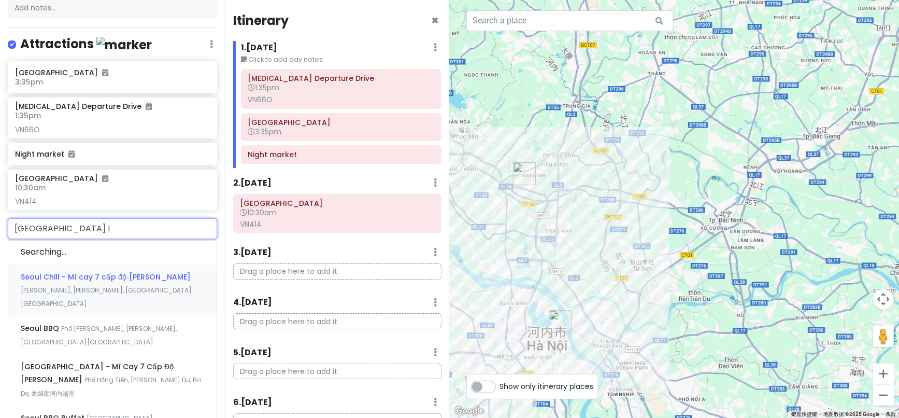
type input "[GEOGRAPHIC_DATA] IN"
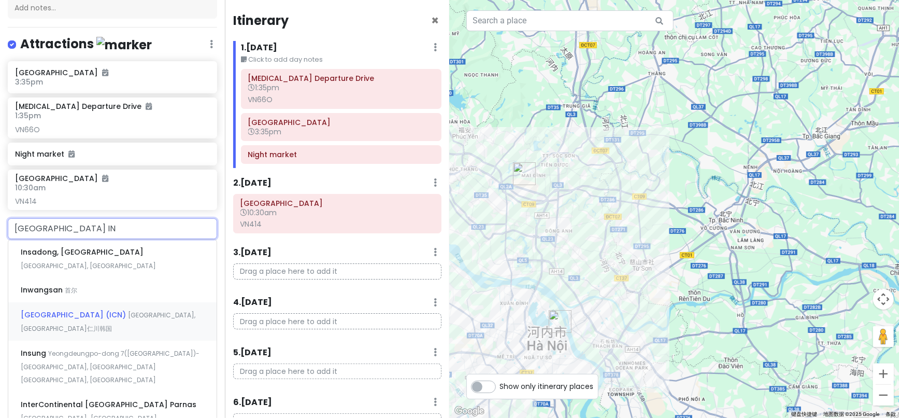
click at [53, 257] on span "[GEOGRAPHIC_DATA] (ICN)" at bounding box center [82, 252] width 123 height 10
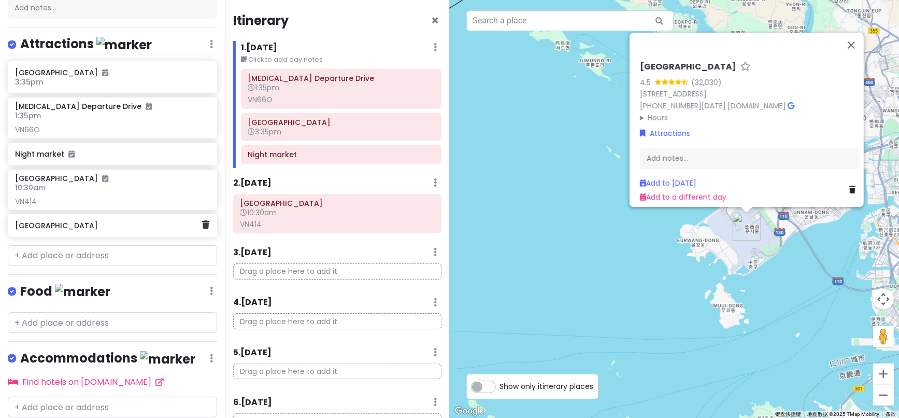
click at [74, 230] on h6 "[GEOGRAPHIC_DATA]" at bounding box center [108, 225] width 187 height 9
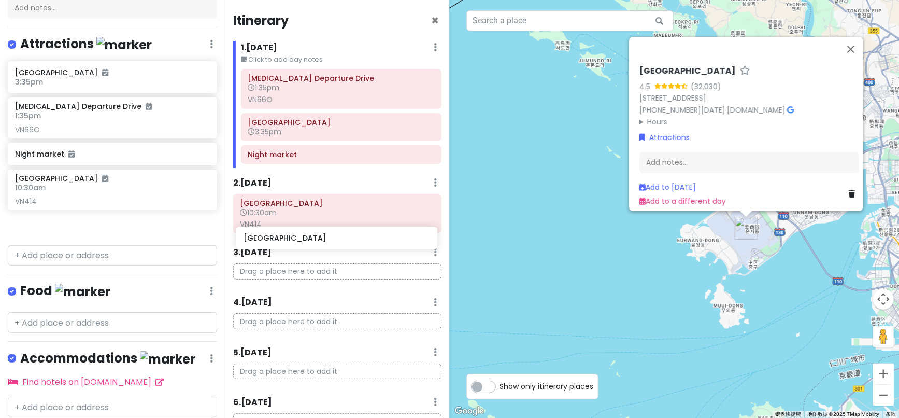
drag, startPoint x: 74, startPoint y: 236, endPoint x: 303, endPoint y: 240, distance: 228.5
click at [303, 240] on div "2025 [GEOGRAPHIC_DATA] Trip Private Change Dates Make a Copy Delete Trip Go Pro…" at bounding box center [449, 209] width 899 height 418
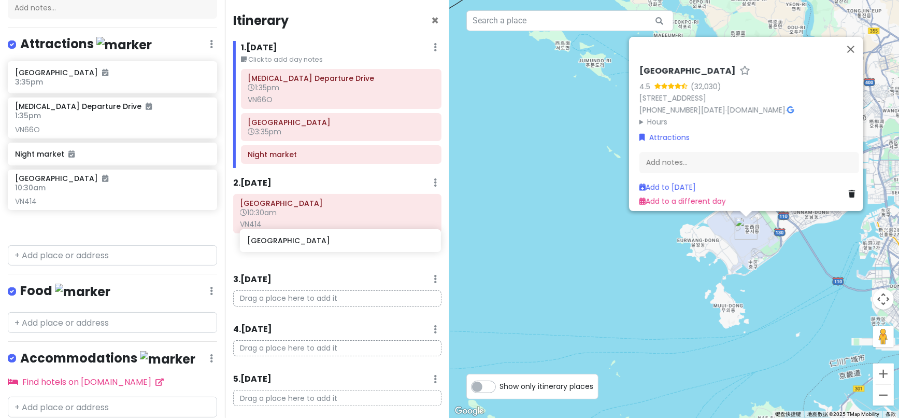
drag, startPoint x: 110, startPoint y: 243, endPoint x: 341, endPoint y: 249, distance: 231.7
click at [341, 249] on div "2025 [GEOGRAPHIC_DATA] Trip Private Change Dates Make a Copy Delete Trip Go Pro…" at bounding box center [449, 209] width 899 height 418
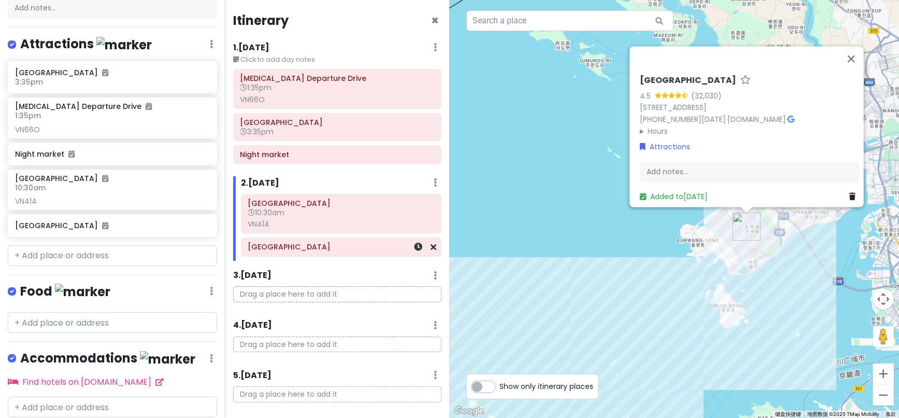
click at [408, 252] on div at bounding box center [419, 247] width 35 height 18
click at [414, 250] on icon at bounding box center [418, 246] width 8 height 8
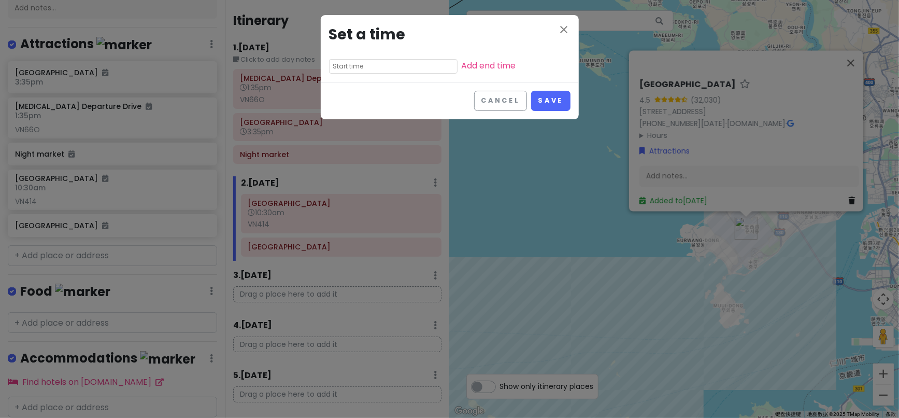
click at [368, 66] on input "text" at bounding box center [393, 66] width 128 height 15
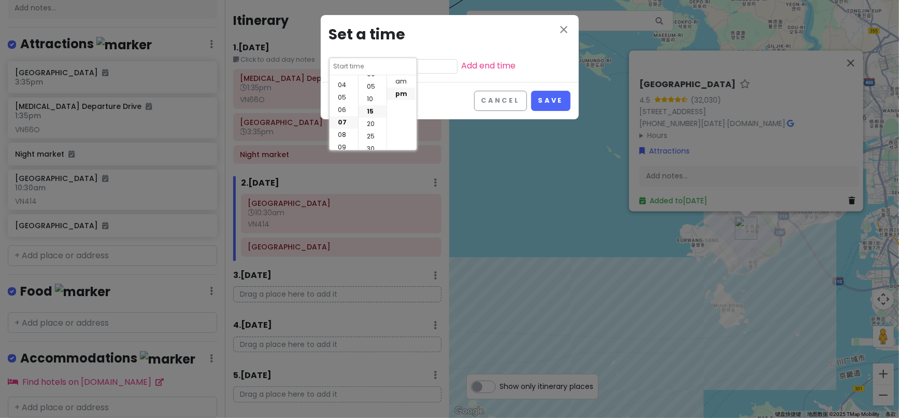
scroll to position [37, 0]
click at [340, 95] on li "04" at bounding box center [343, 94] width 28 height 12
type input "4:15 pm"
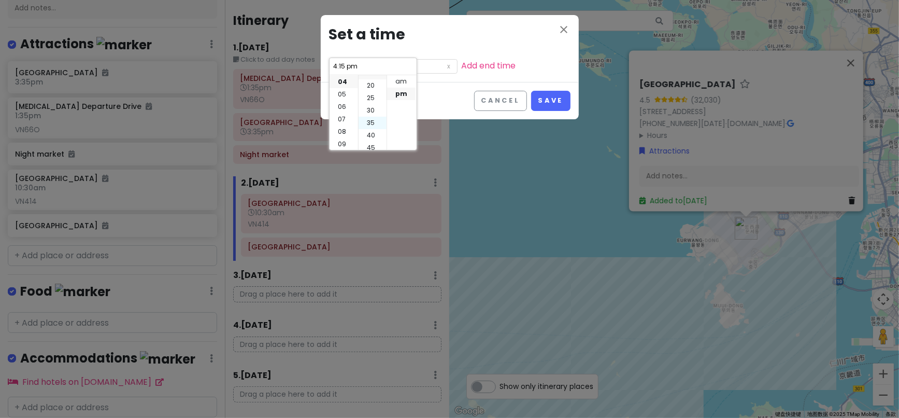
click at [372, 123] on li "35" at bounding box center [372, 123] width 28 height 12
type input "4:35 pm"
click at [558, 103] on button "Save" at bounding box center [550, 101] width 39 height 20
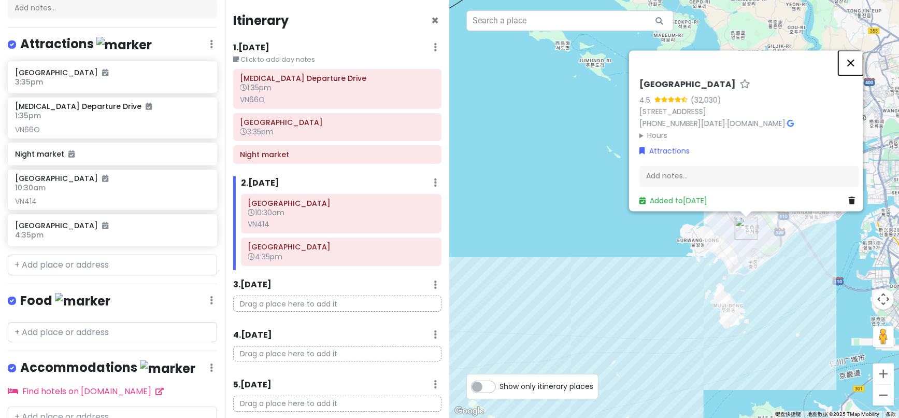
click at [857, 56] on button "关闭" at bounding box center [850, 62] width 25 height 25
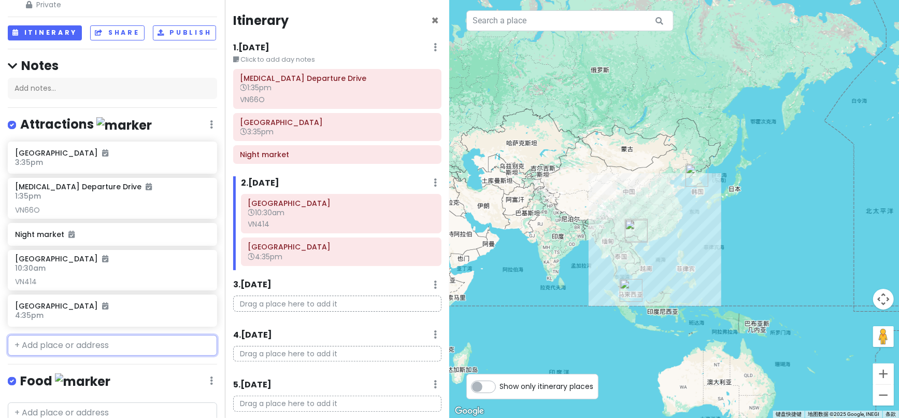
scroll to position [23, 0]
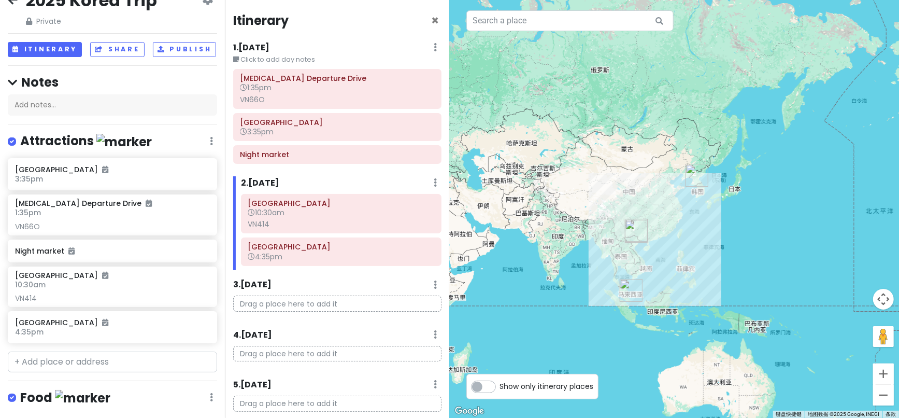
click at [15, 88] on icon at bounding box center [12, 82] width 9 height 11
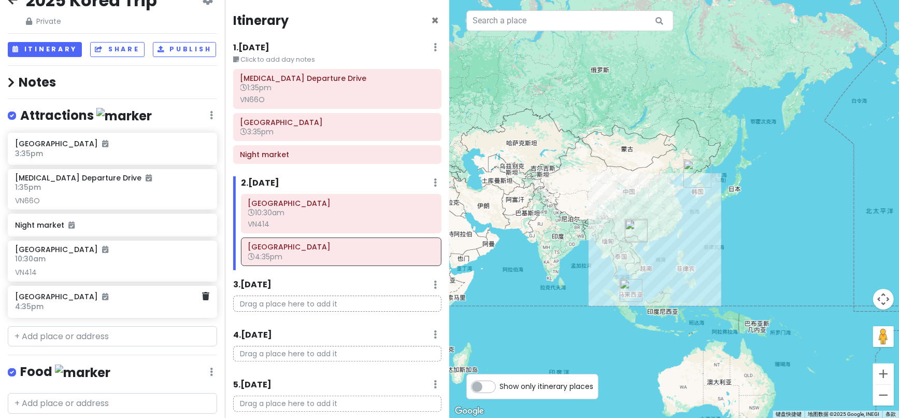
scroll to position [138, 0]
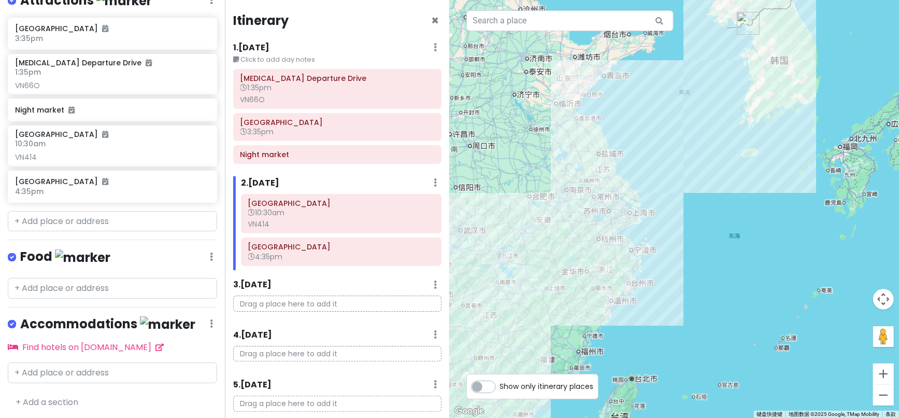
drag, startPoint x: 764, startPoint y: 72, endPoint x: 705, endPoint y: 223, distance: 161.7
click at [714, 275] on div at bounding box center [675, 209] width 450 height 418
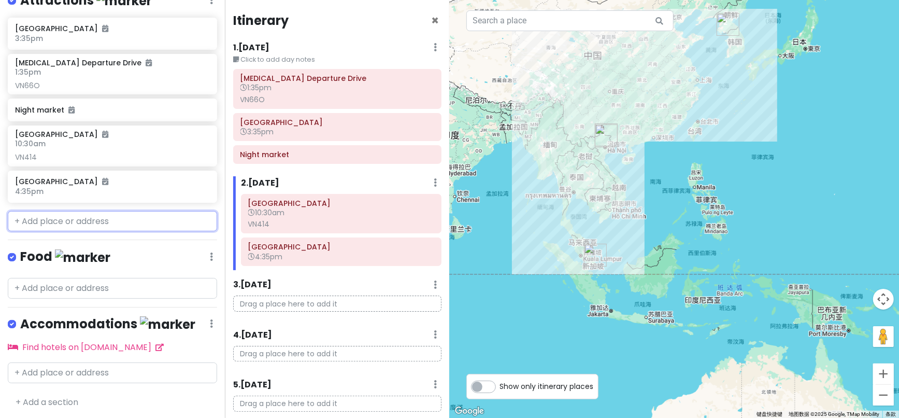
click at [68, 232] on input "text" at bounding box center [112, 221] width 209 height 21
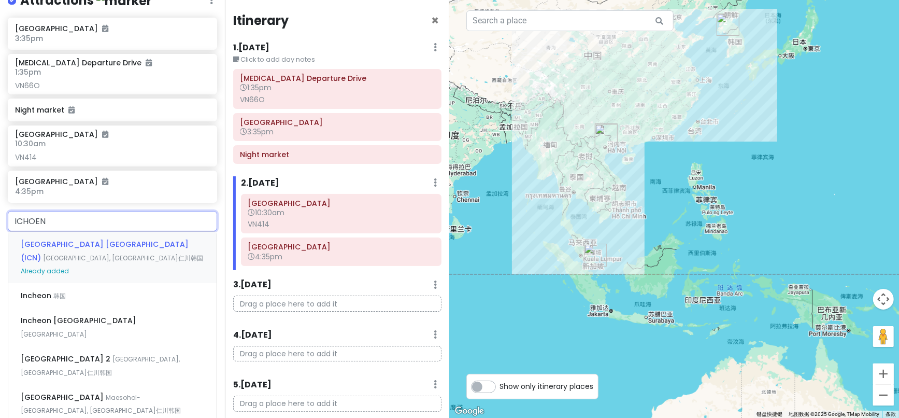
type input "ICHOE"
click at [77, 260] on div "[GEOGRAPHIC_DATA] [GEOGRAPHIC_DATA] (ICN) [GEOGRAPHIC_DATA], [GEOGRAPHIC_DATA][…" at bounding box center [112, 257] width 208 height 51
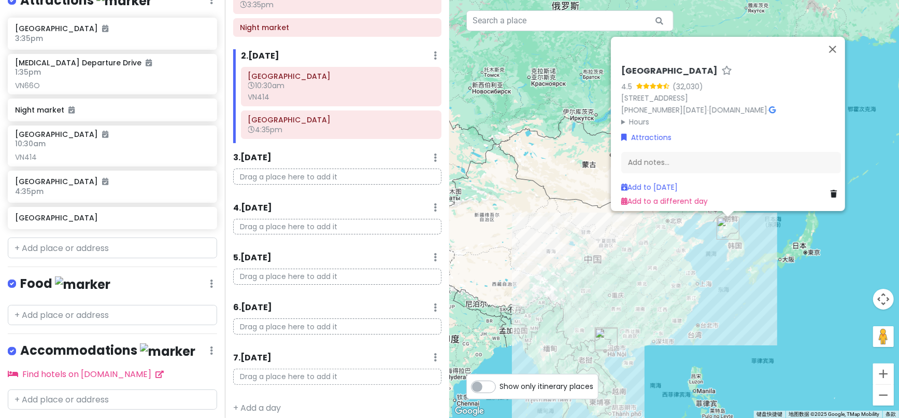
scroll to position [135, 0]
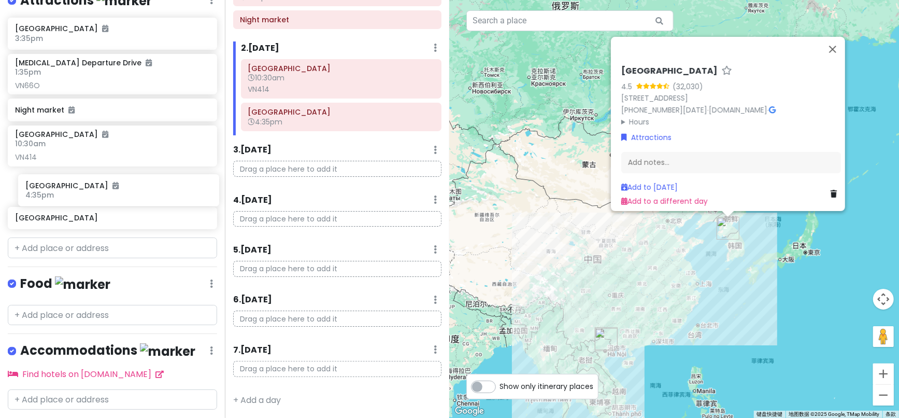
drag, startPoint x: 34, startPoint y: 194, endPoint x: 42, endPoint y: 190, distance: 9.5
click at [42, 190] on div "[GEOGRAPHIC_DATA] 3:35pm [MEDICAL_DATA][GEOGRAPHIC_DATA] 1:35pm VN66O Night mar…" at bounding box center [112, 126] width 225 height 216
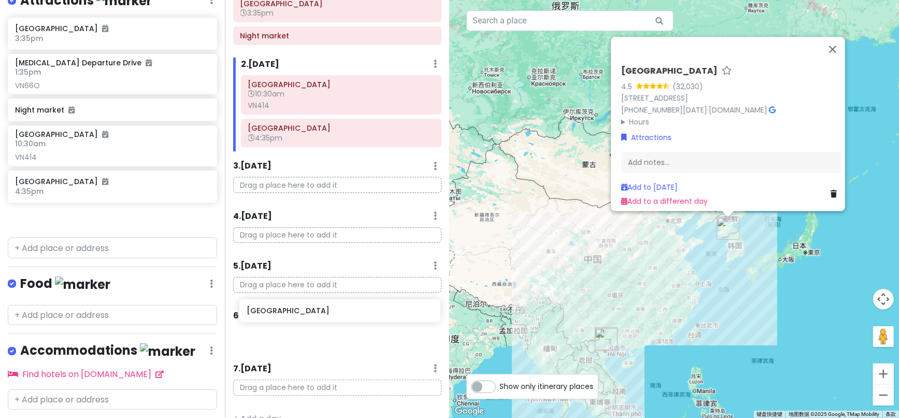
drag, startPoint x: 41, startPoint y: 228, endPoint x: 273, endPoint y: 312, distance: 246.3
click at [273, 312] on div "2025 [GEOGRAPHIC_DATA] Trip Private Change Dates Make a Copy Delete Trip Go Pro…" at bounding box center [449, 209] width 899 height 418
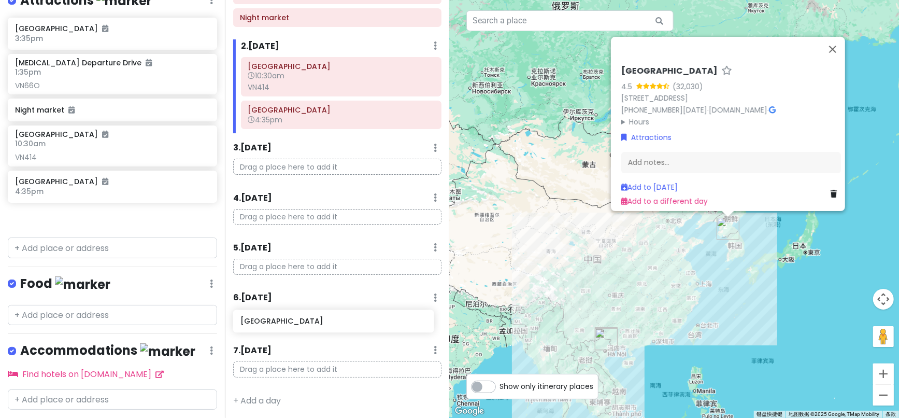
scroll to position [133, 0]
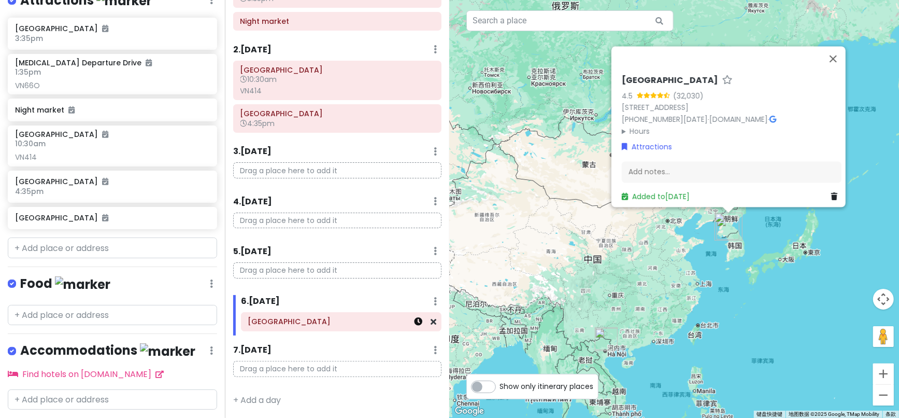
click at [414, 321] on icon at bounding box center [418, 321] width 8 height 8
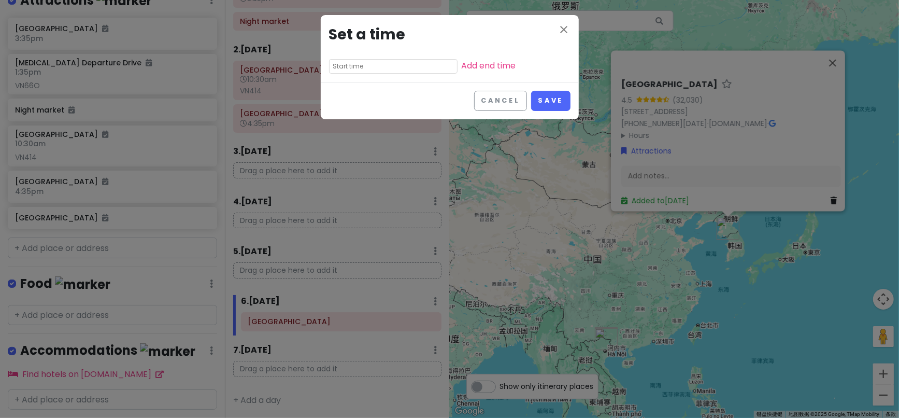
click at [357, 71] on input "text" at bounding box center [393, 66] width 128 height 15
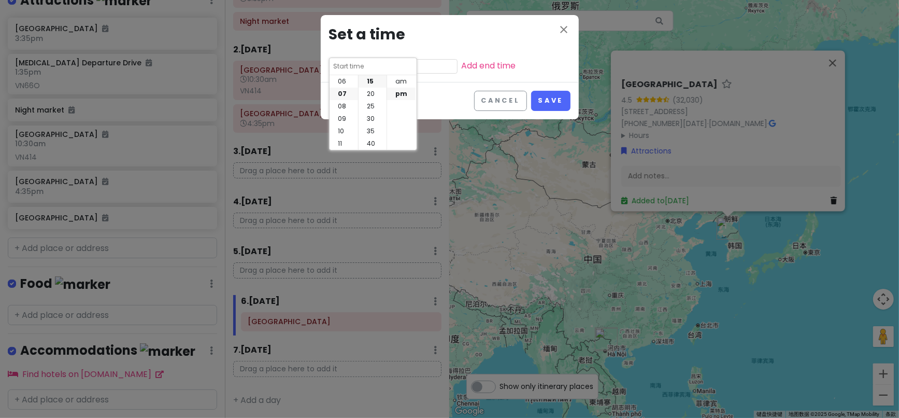
scroll to position [2, 0]
click at [342, 103] on li "02" at bounding box center [343, 104] width 28 height 12
type input "2:15 pm"
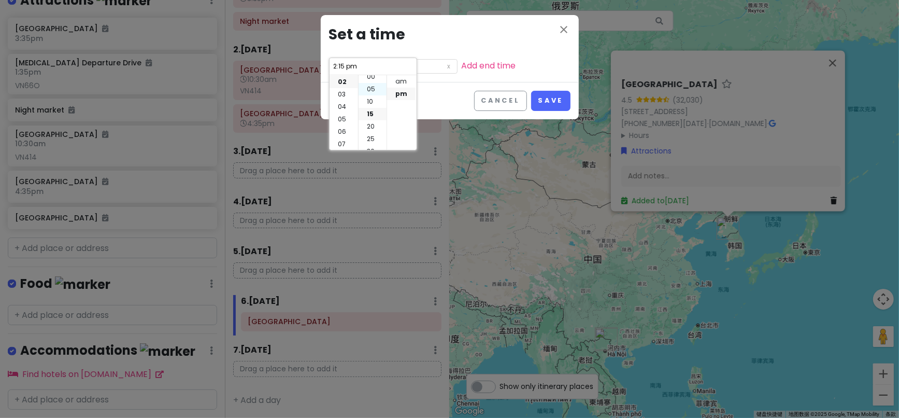
click at [373, 87] on li "05" at bounding box center [372, 89] width 28 height 12
type input "2:05 pm"
click at [562, 98] on button "Save" at bounding box center [550, 101] width 39 height 20
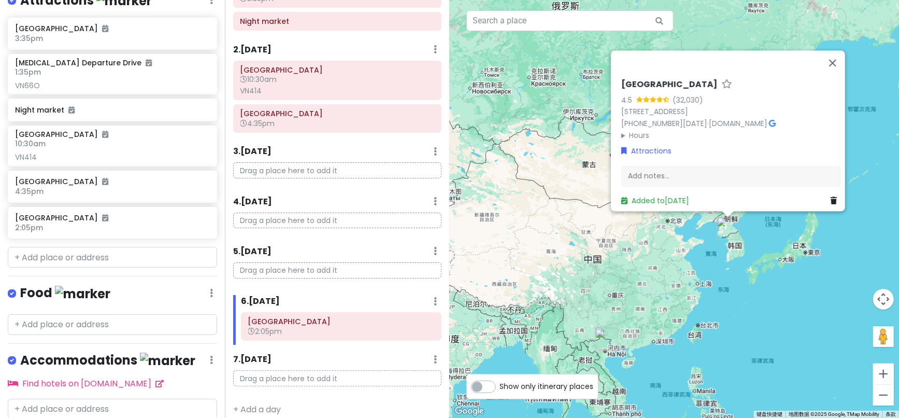
scroll to position [137, 0]
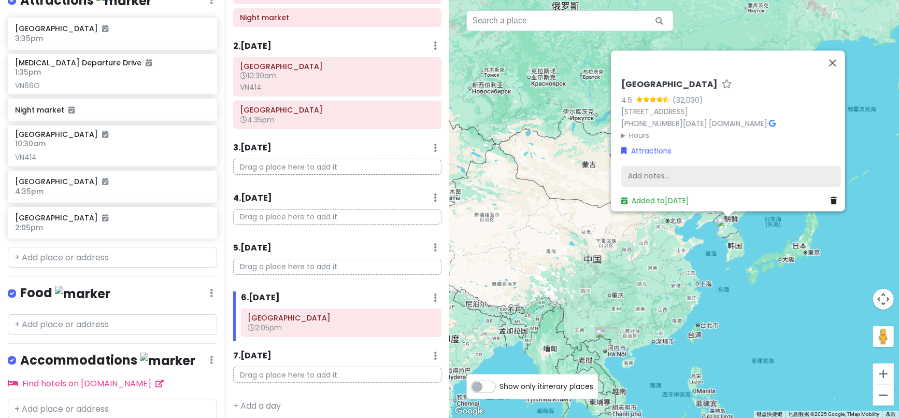
click at [637, 166] on div "Add notes..." at bounding box center [731, 176] width 220 height 22
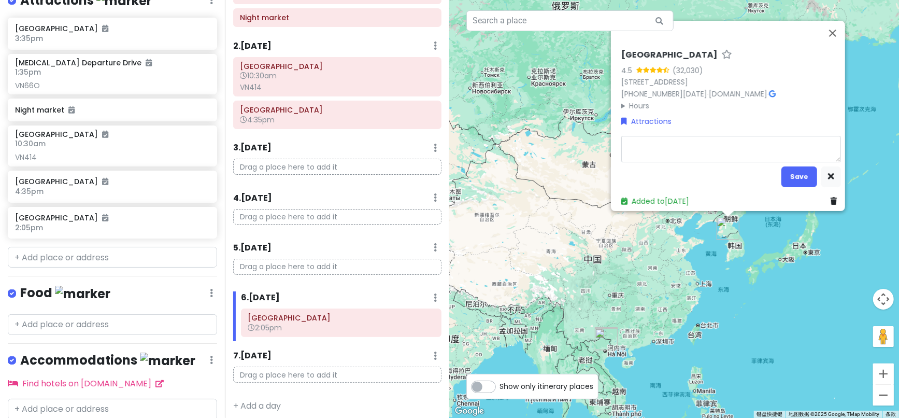
type textarea "x"
type textarea "N"
type textarea "x"
type textarea "NC"
type textarea "x"
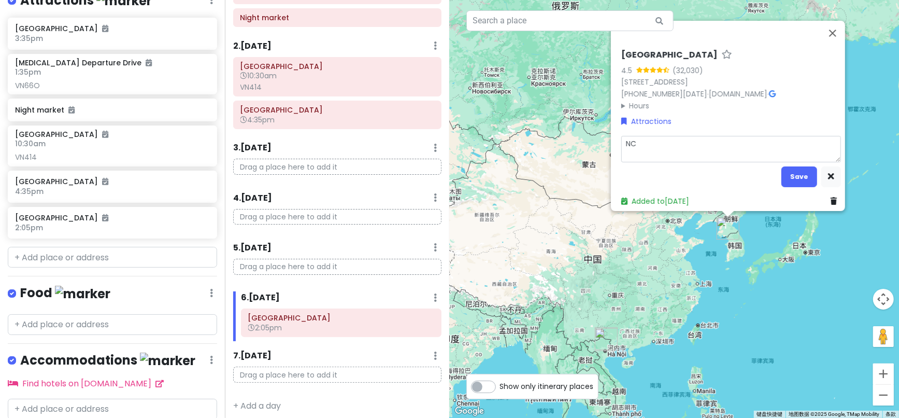
type textarea "N"
type textarea "x"
type textarea "NX"
type textarea "x"
type textarea "NX9"
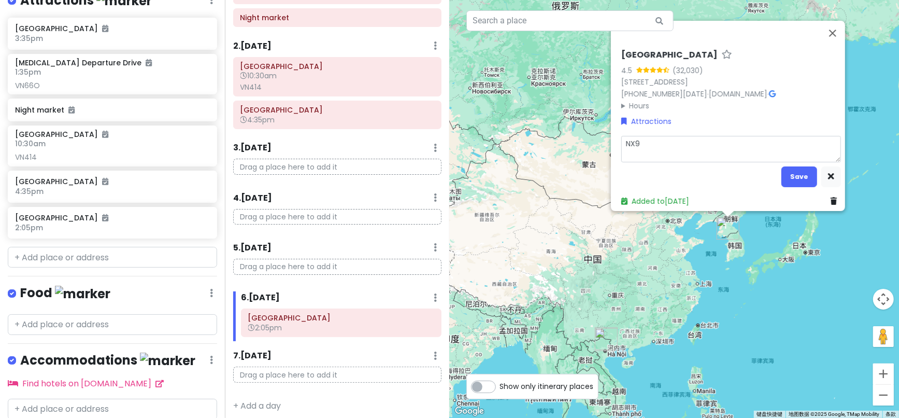
type textarea "x"
type textarea "NX"
type textarea "x"
type textarea "NX8"
type textarea "x"
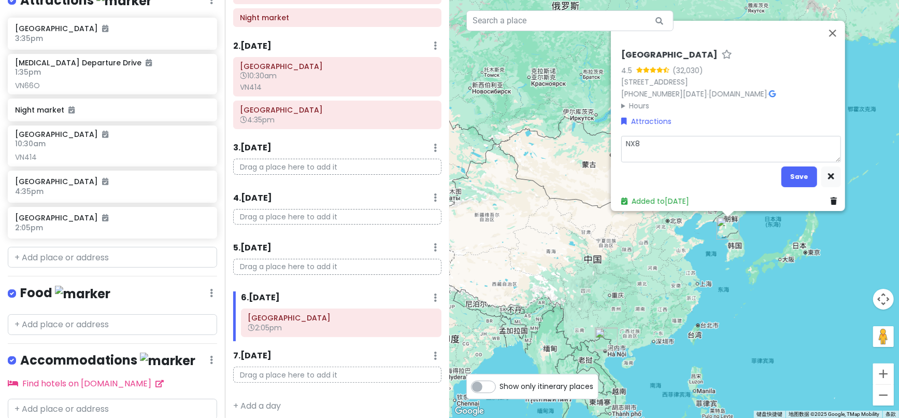
type textarea "NX82"
type textarea "x"
type textarea "NX821"
click at [794, 168] on button "Save" at bounding box center [799, 176] width 36 height 20
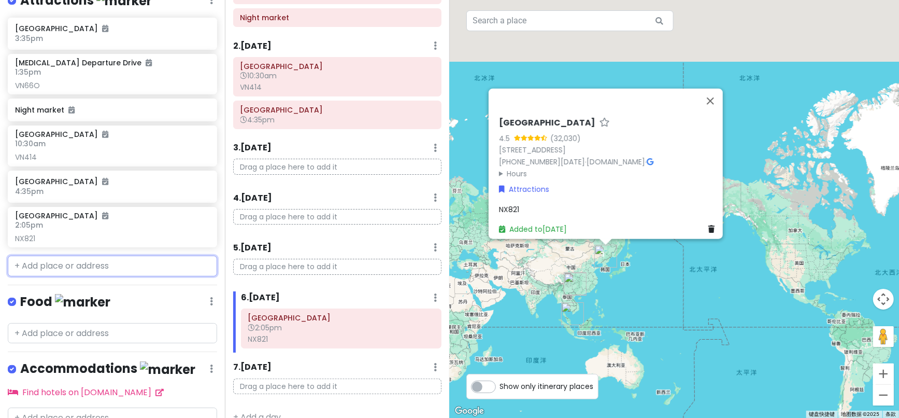
click at [53, 276] on input "text" at bounding box center [112, 265] width 209 height 21
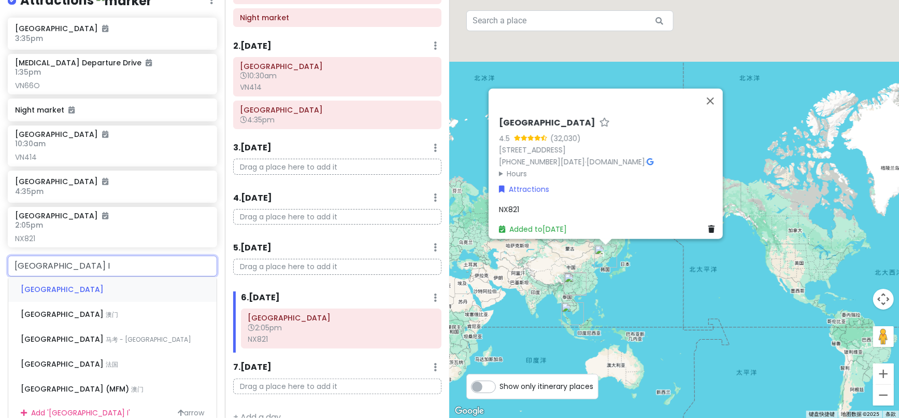
type input "[GEOGRAPHIC_DATA] IN"
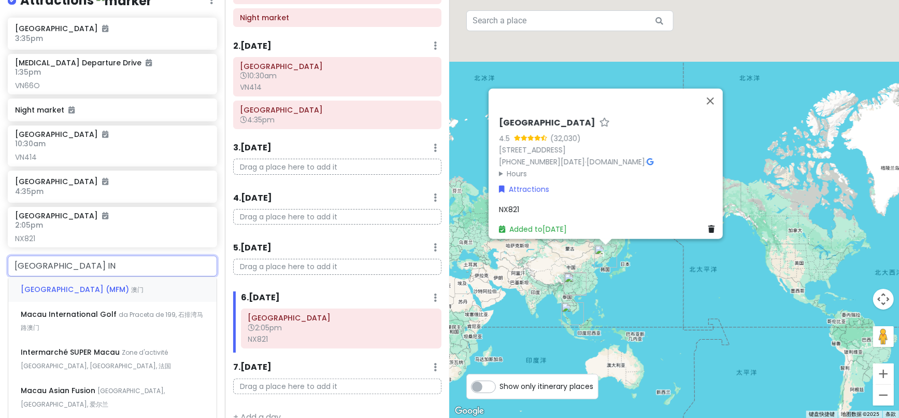
click at [53, 294] on span "[GEOGRAPHIC_DATA] (MFM)" at bounding box center [76, 289] width 110 height 10
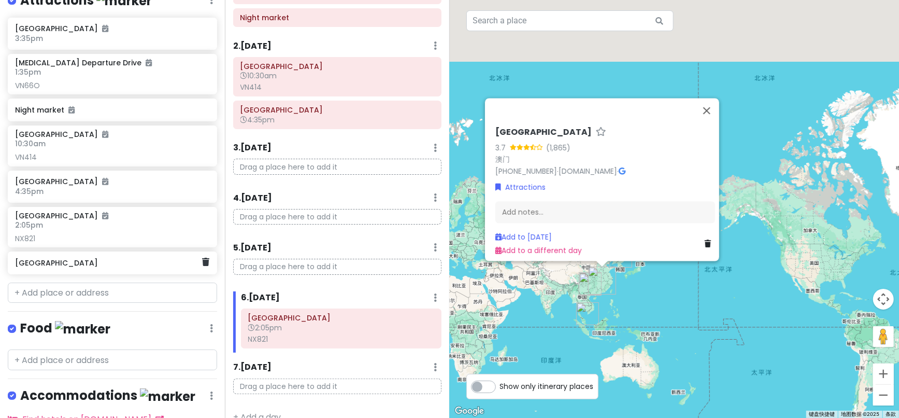
click at [80, 267] on h6 "[GEOGRAPHIC_DATA]" at bounding box center [108, 262] width 187 height 9
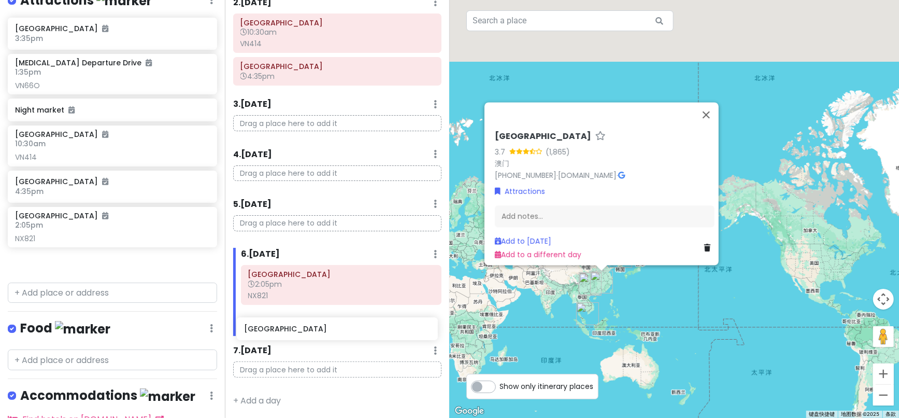
drag, startPoint x: 53, startPoint y: 275, endPoint x: 282, endPoint y: 333, distance: 236.1
click at [282, 333] on div "2025 [GEOGRAPHIC_DATA] Trip Private Change Dates Make a Copy Delete Trip Go Pro…" at bounding box center [449, 209] width 899 height 418
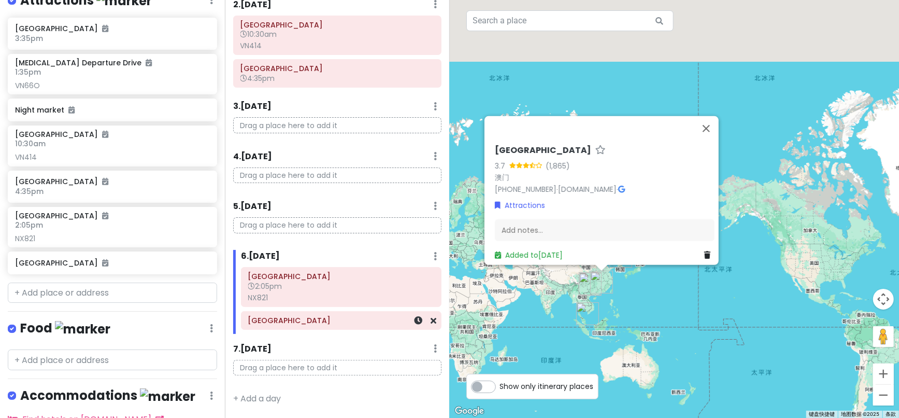
scroll to position [177, 0]
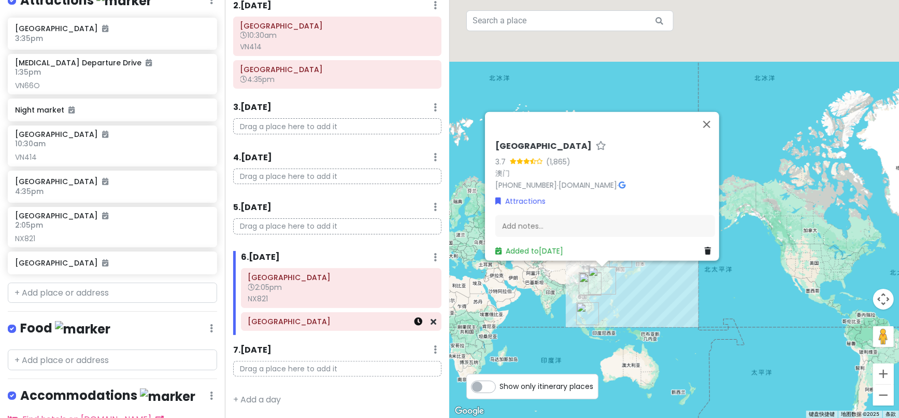
click at [414, 324] on icon at bounding box center [418, 321] width 8 height 8
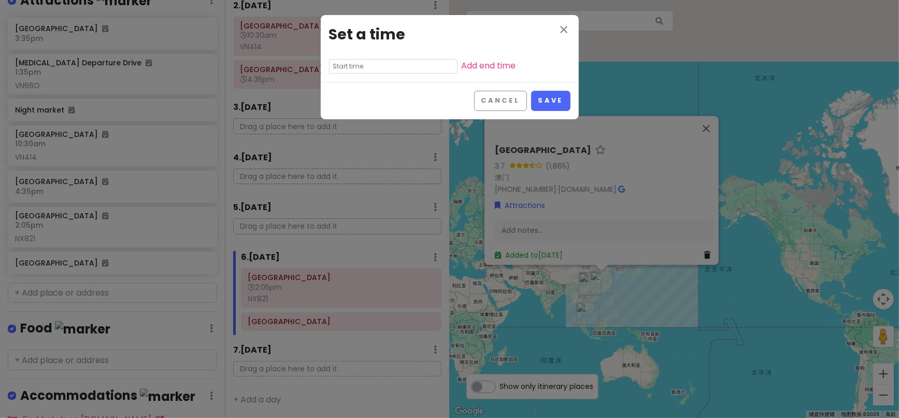
click at [362, 69] on input "text" at bounding box center [393, 66] width 128 height 15
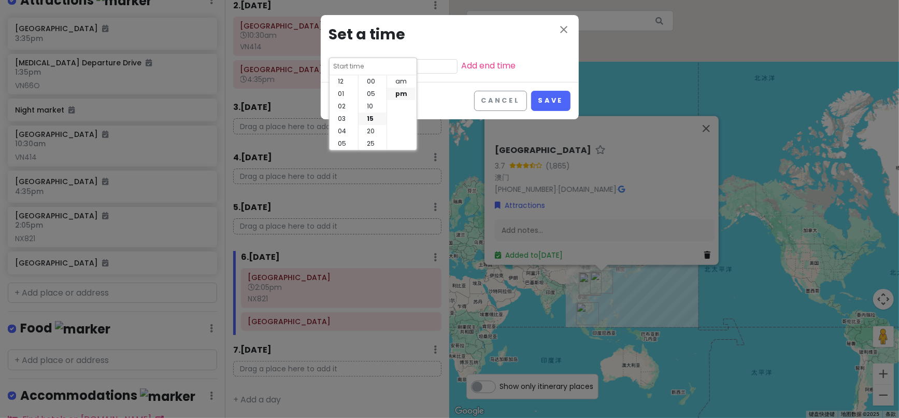
scroll to position [37, 0]
click at [343, 93] on li "07" at bounding box center [343, 94] width 28 height 12
type input "7:15 pm"
click at [373, 88] on li "05" at bounding box center [372, 86] width 28 height 12
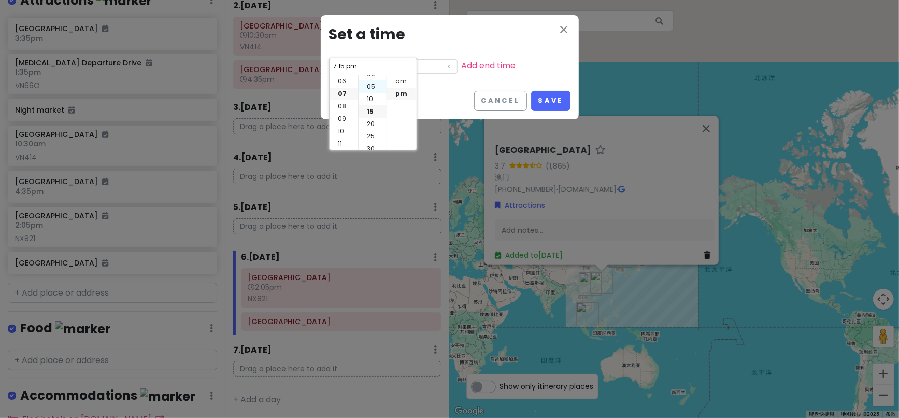
type input "7:05 pm"
click at [543, 101] on button "Save" at bounding box center [550, 101] width 39 height 20
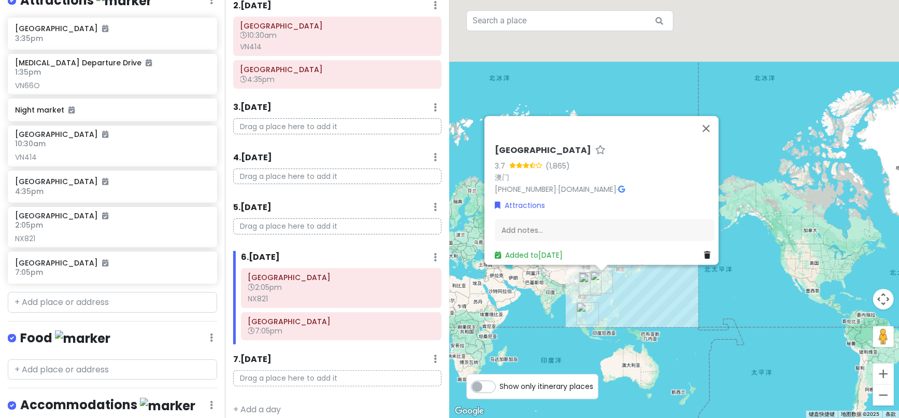
scroll to position [180, 0]
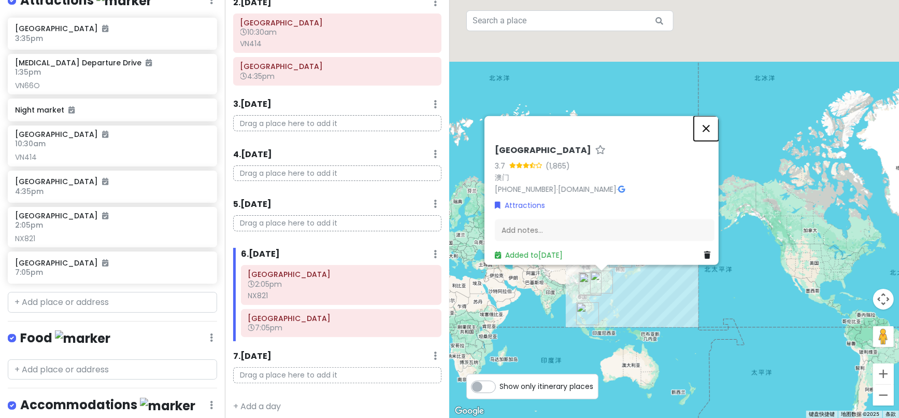
click at [717, 125] on button "关闭" at bounding box center [706, 128] width 25 height 25
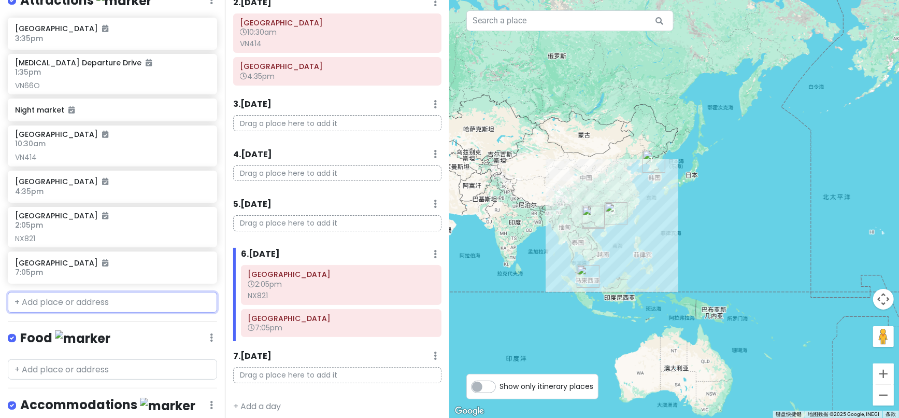
click at [95, 312] on input "text" at bounding box center [112, 302] width 209 height 21
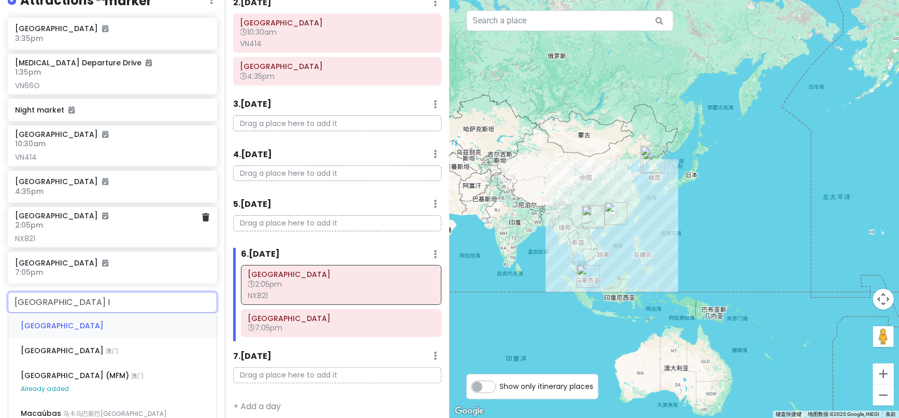
type input "[GEOGRAPHIC_DATA] IN"
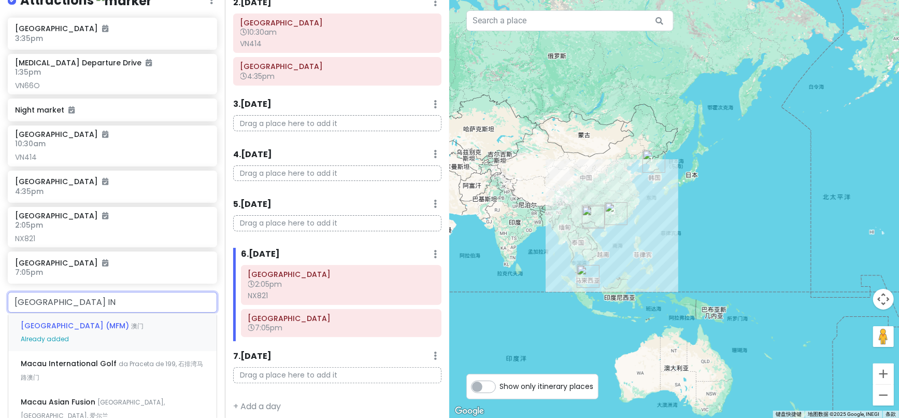
click at [52, 339] on div "[GEOGRAPHIC_DATA] (MFM) 澳门 Already added" at bounding box center [112, 332] width 208 height 38
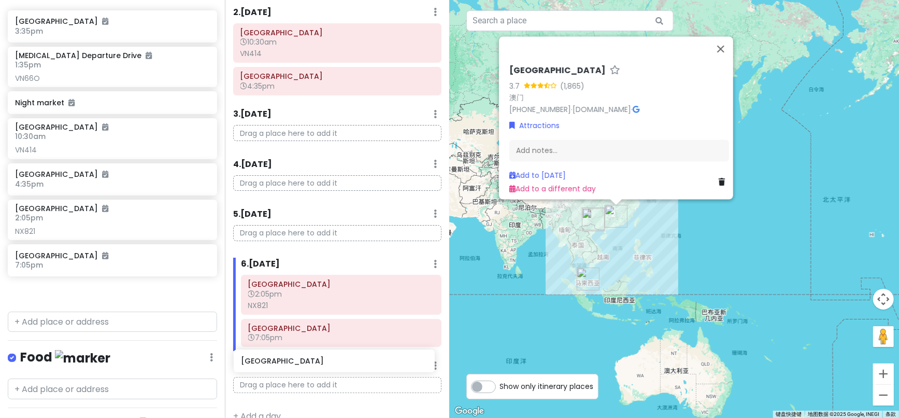
scroll to position [187, 0]
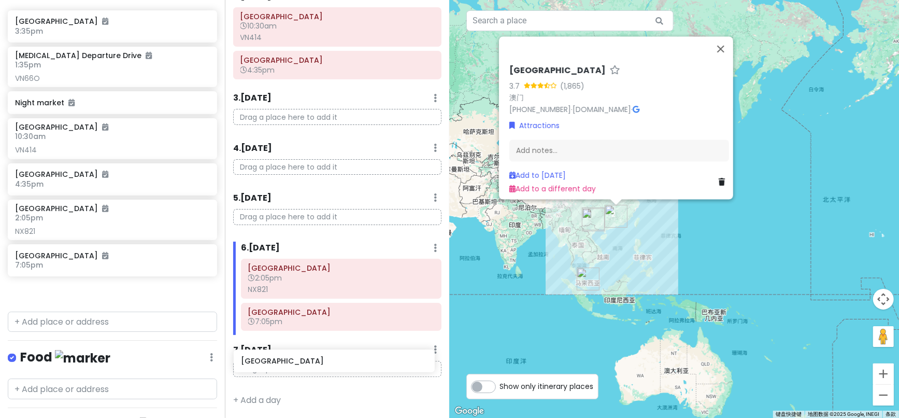
click at [269, 363] on div "2025 [GEOGRAPHIC_DATA] Trip Private Change Dates Make a Copy Delete Trip Go Pro…" at bounding box center [449, 209] width 899 height 418
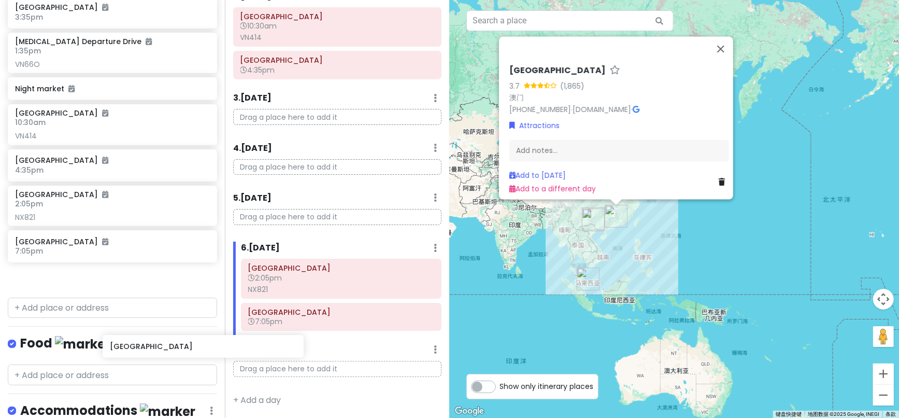
scroll to position [172, 0]
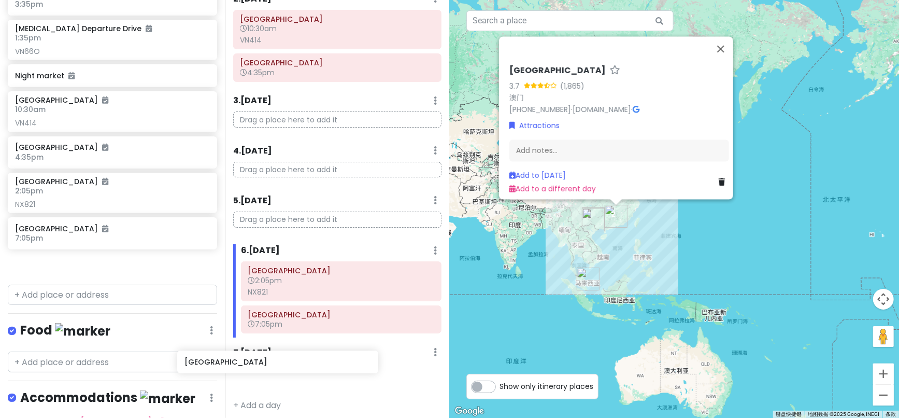
drag, startPoint x: 135, startPoint y: 304, endPoint x: 305, endPoint y: 365, distance: 180.3
click at [305, 365] on div "2025 [GEOGRAPHIC_DATA] Trip Private Change Dates Make a Copy Delete Trip Go Pro…" at bounding box center [449, 209] width 899 height 418
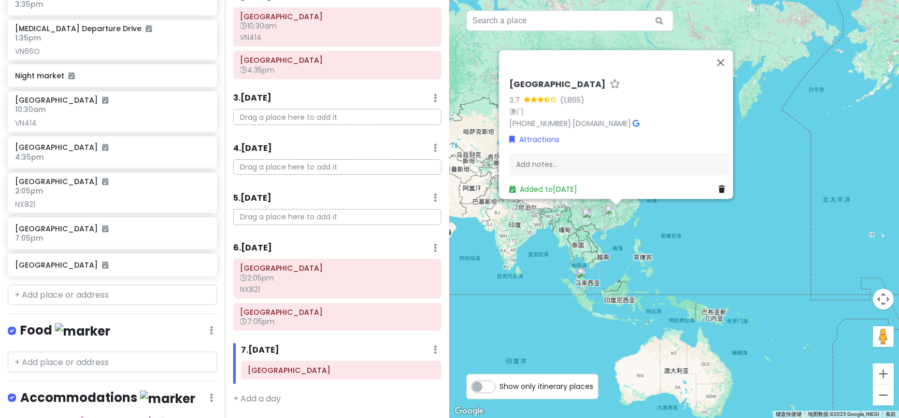
scroll to position [145, 0]
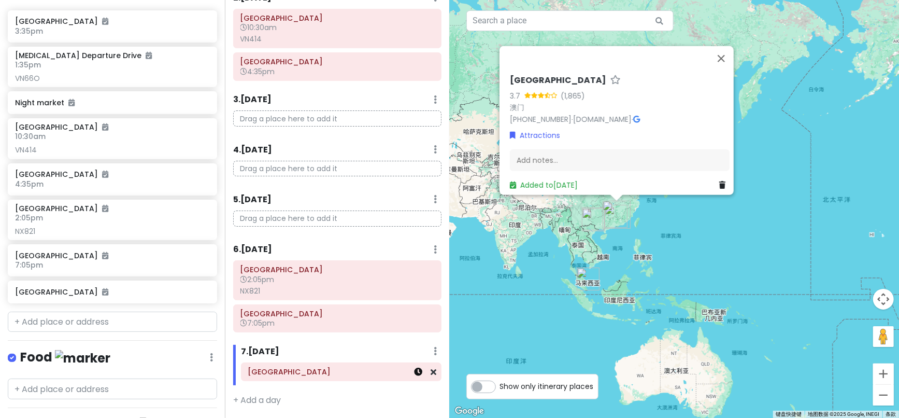
click at [414, 372] on icon at bounding box center [418, 371] width 8 height 8
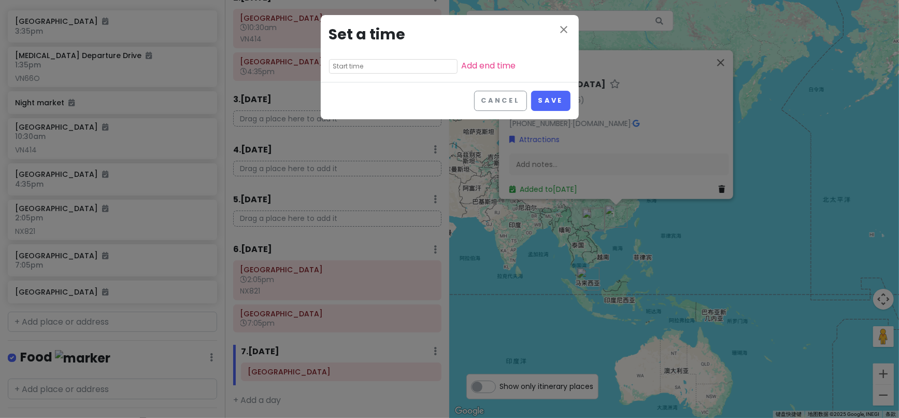
click at [343, 68] on input "text" at bounding box center [393, 66] width 128 height 15
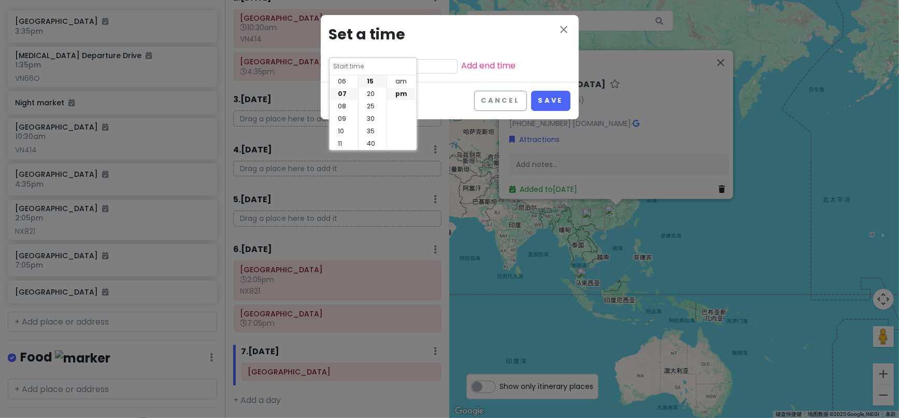
scroll to position [0, 0]
click at [345, 82] on li "12" at bounding box center [343, 81] width 28 height 12
type input "12:15 pm"
click at [370, 92] on li "05" at bounding box center [372, 94] width 28 height 12
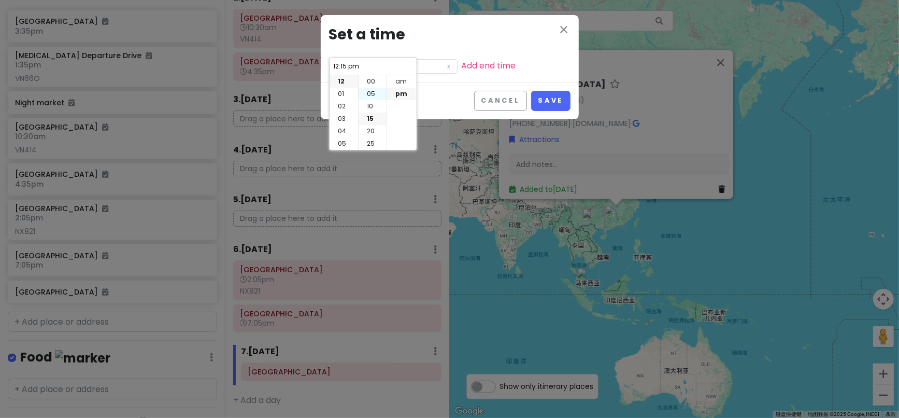
type input "12:05 pm"
click at [552, 104] on button "Save" at bounding box center [550, 101] width 39 height 20
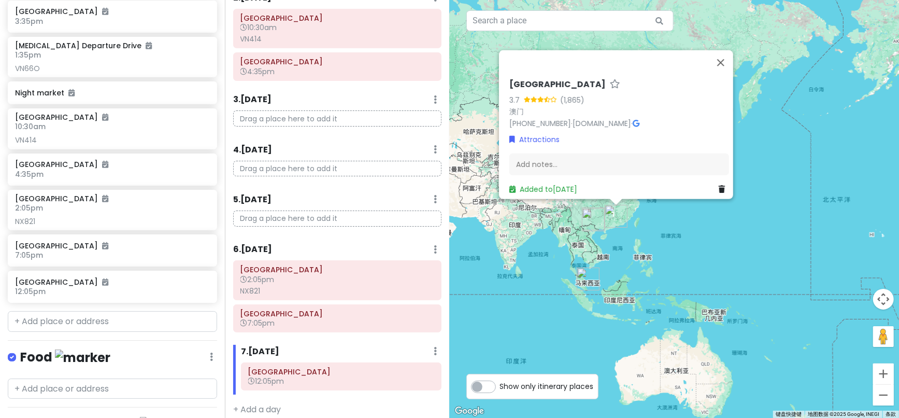
scroll to position [194, 0]
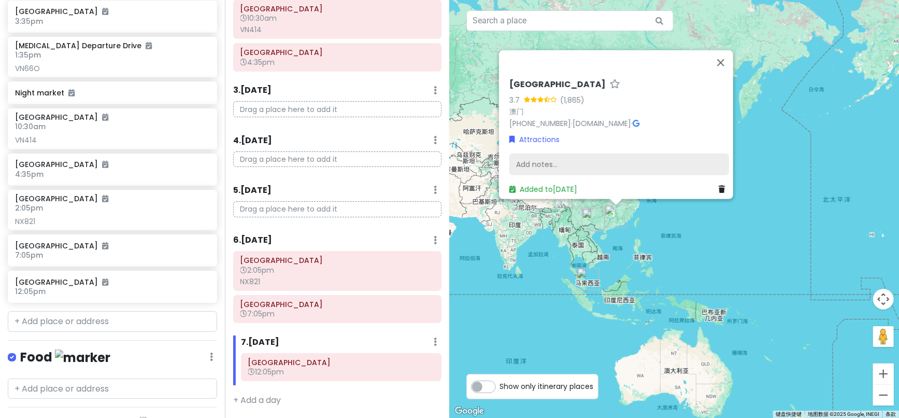
click at [528, 157] on div "Add notes..." at bounding box center [619, 164] width 220 height 22
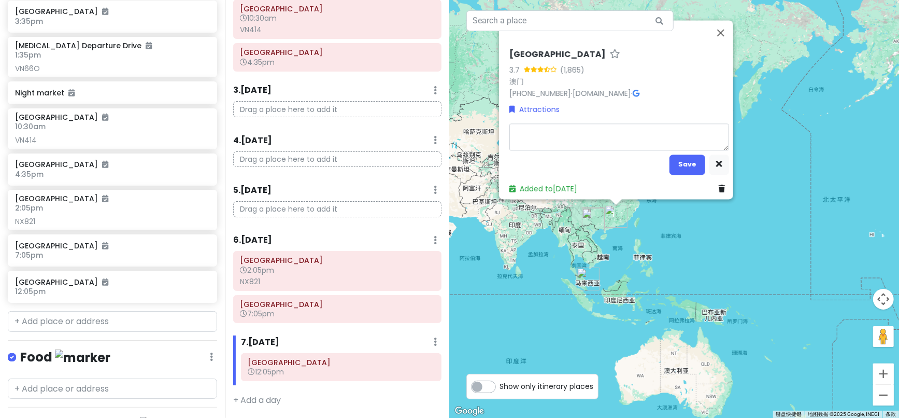
type textarea "x"
type textarea "N"
type textarea "x"
type textarea "NX"
type textarea "x"
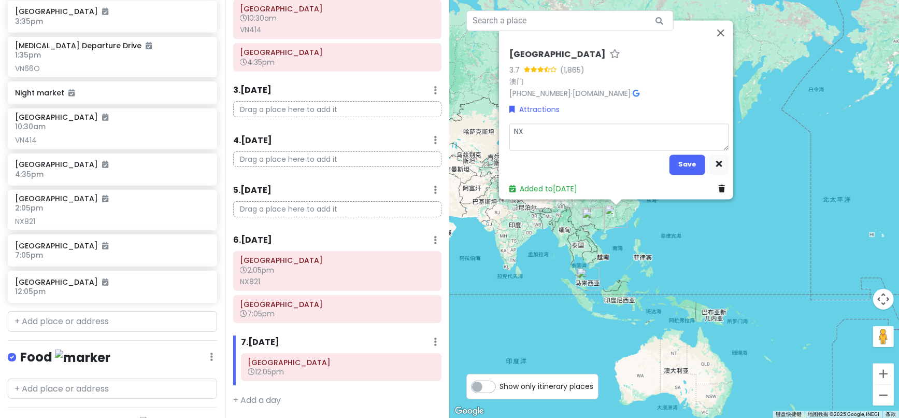
type textarea "NX9"
type textarea "x"
type textarea "NX90"
type textarea "x"
type textarea "NX908"
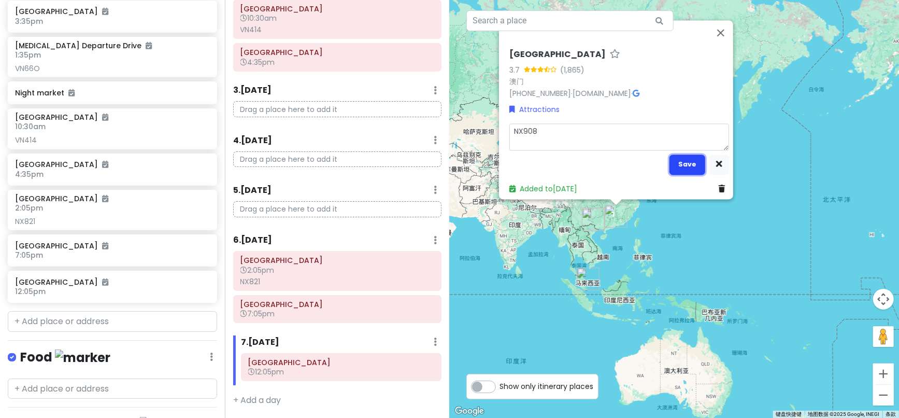
click at [694, 165] on button "Save" at bounding box center [687, 164] width 36 height 20
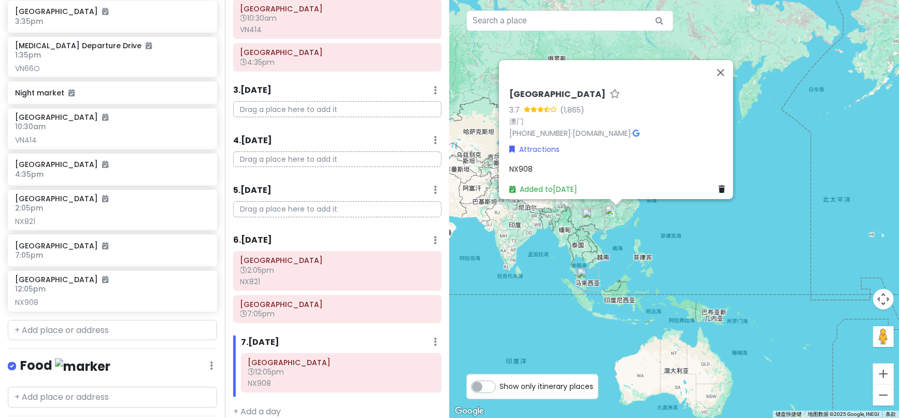
scroll to position [203, 0]
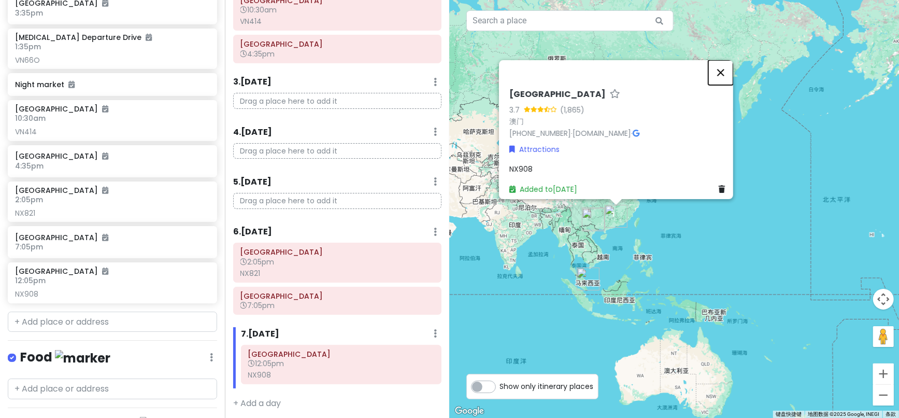
click at [725, 67] on button "关闭" at bounding box center [720, 72] width 25 height 25
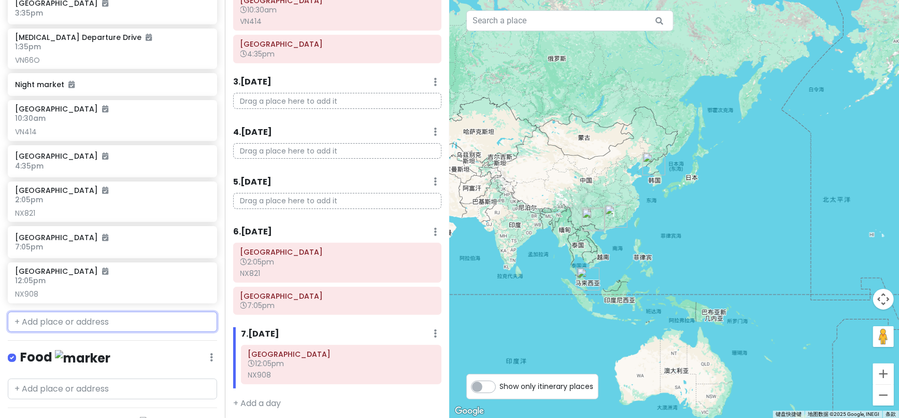
click at [85, 328] on input "text" at bounding box center [112, 321] width 209 height 21
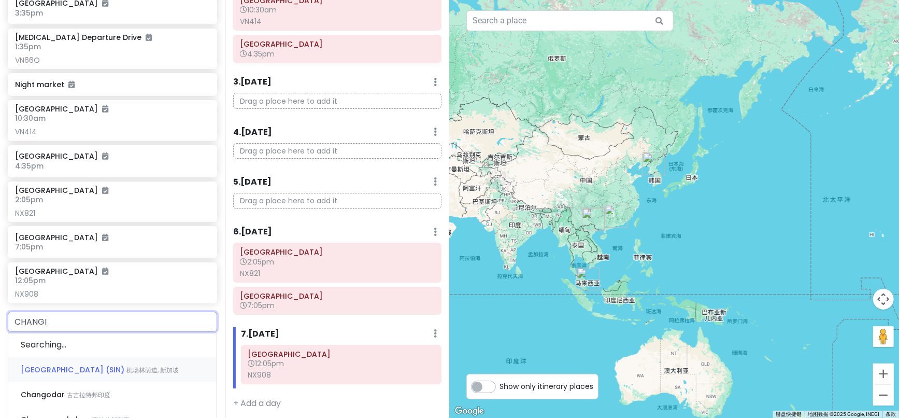
type input "CHANGI"
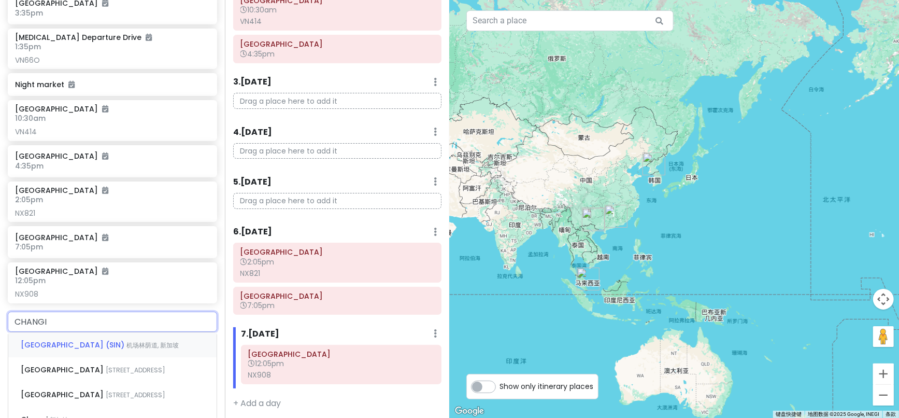
click at [67, 357] on div "[GEOGRAPHIC_DATA] (SIN) 机场林荫道, 新加坡" at bounding box center [112, 344] width 208 height 25
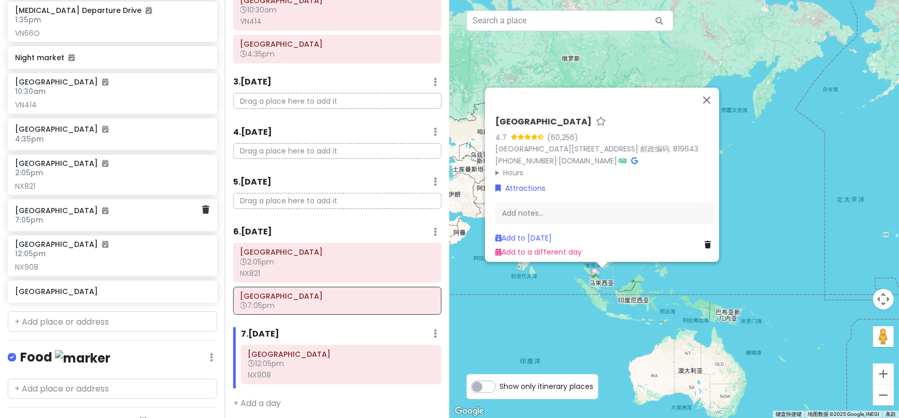
scroll to position [0, 0]
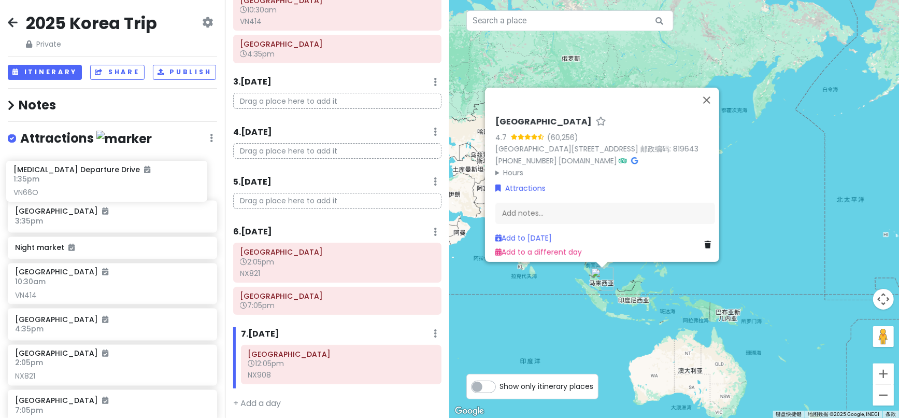
drag, startPoint x: 53, startPoint y: 223, endPoint x: 52, endPoint y: 184, distance: 39.4
click at [52, 184] on div "[GEOGRAPHIC_DATA] 3:35pm [MEDICAL_DATA][GEOGRAPHIC_DATA] 1:35pm VN66O Night mar…" at bounding box center [112, 326] width 225 height 342
click at [47, 189] on div "[MEDICAL_DATA] Departure Drive 1:35pm VN66O" at bounding box center [112, 176] width 194 height 33
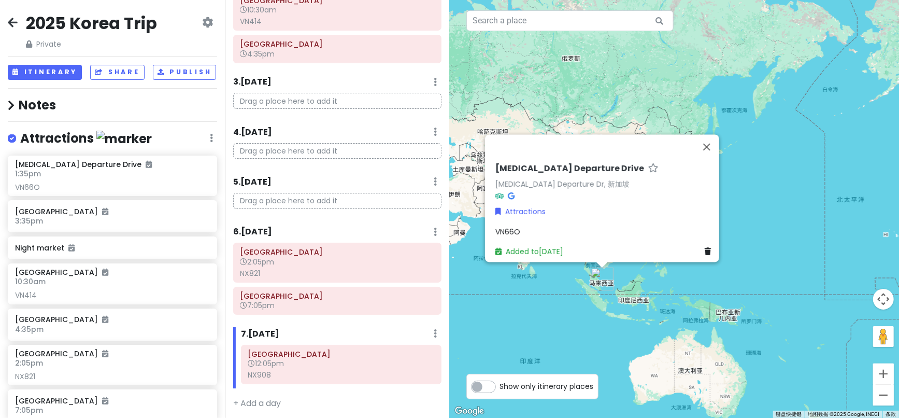
click at [512, 226] on span "VN66O" at bounding box center [507, 231] width 25 height 10
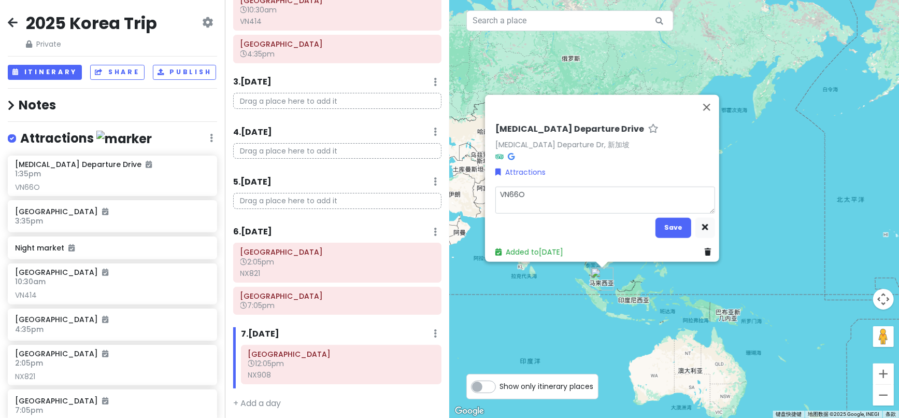
drag, startPoint x: 527, startPoint y: 186, endPoint x: 558, endPoint y: 200, distance: 34.1
click at [537, 190] on textarea "VN66O" at bounding box center [605, 200] width 220 height 27
click at [712, 101] on div "[MEDICAL_DATA] Departure Drive [MEDICAL_DATA] Departure Dr, 新加坡 Attractions VN6…" at bounding box center [675, 209] width 450 height 418
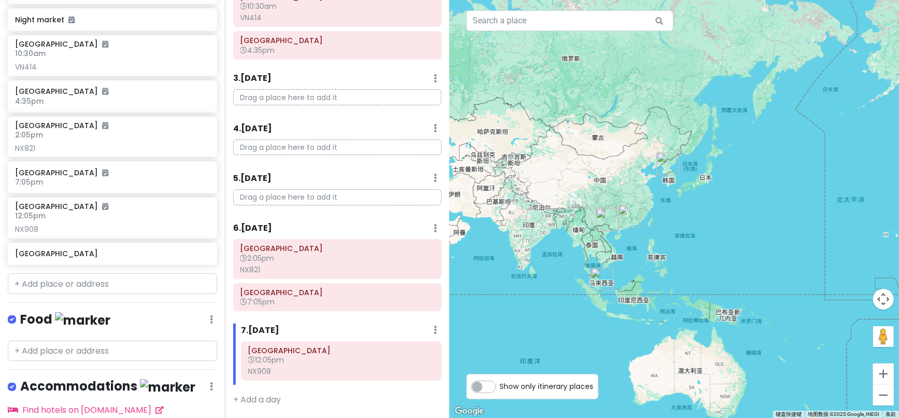
scroll to position [242, 0]
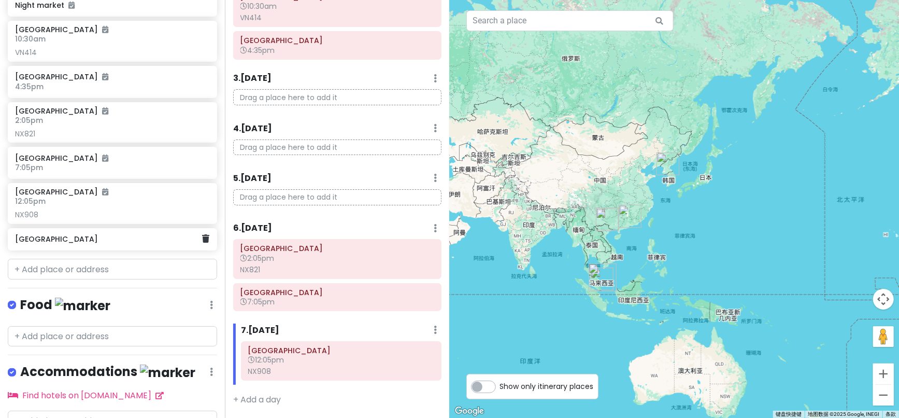
click at [62, 243] on h6 "[GEOGRAPHIC_DATA]" at bounding box center [108, 238] width 187 height 9
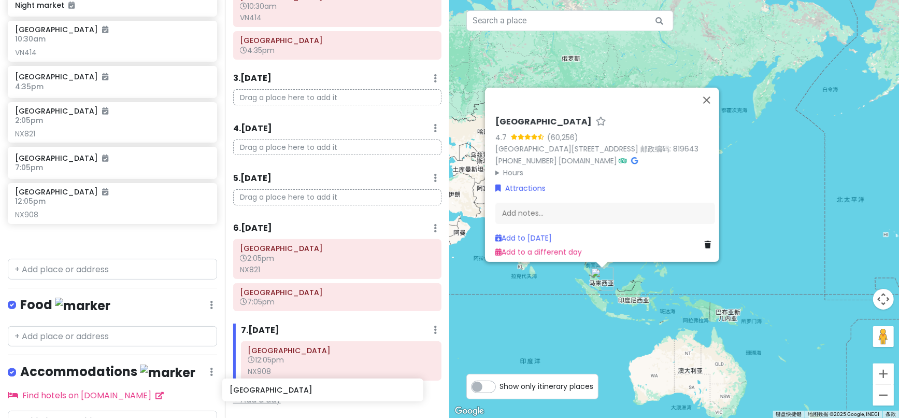
scroll to position [206, 0]
drag, startPoint x: 49, startPoint y: 251, endPoint x: 275, endPoint y: 397, distance: 269.3
click at [275, 397] on div "2025 [GEOGRAPHIC_DATA] Trip Private Change Dates Make a Copy Delete Trip Go Pro…" at bounding box center [449, 209] width 899 height 418
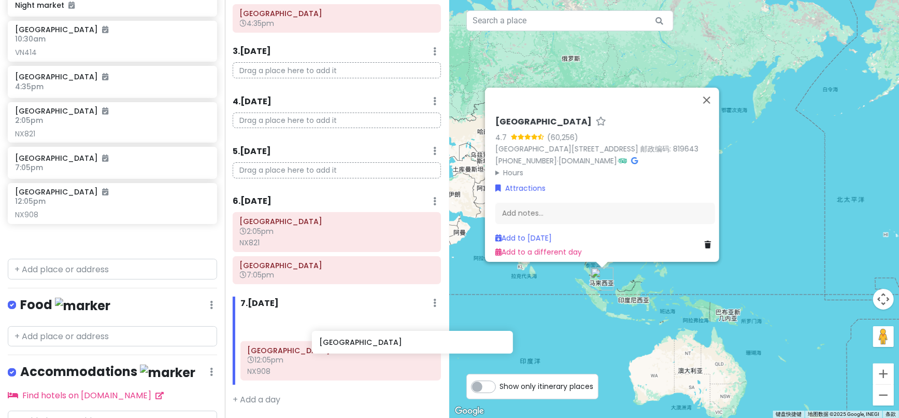
scroll to position [235, 6]
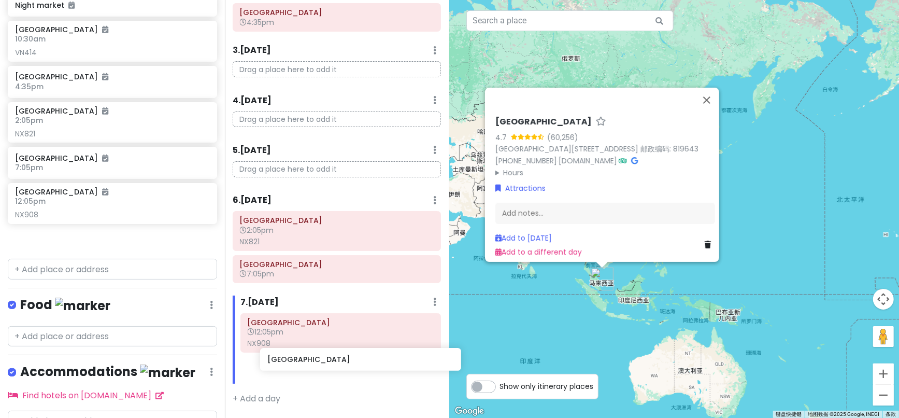
drag, startPoint x: 85, startPoint y: 269, endPoint x: 304, endPoint y: 360, distance: 236.7
click at [304, 360] on div "2025 [GEOGRAPHIC_DATA] Trip Private Change Dates Make a Copy Delete Trip Go Pro…" at bounding box center [449, 209] width 899 height 418
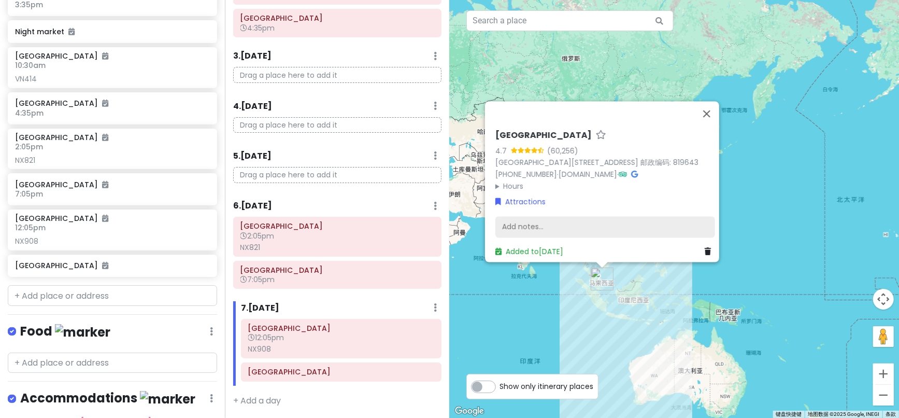
click at [523, 223] on div "Add notes..." at bounding box center [605, 227] width 220 height 22
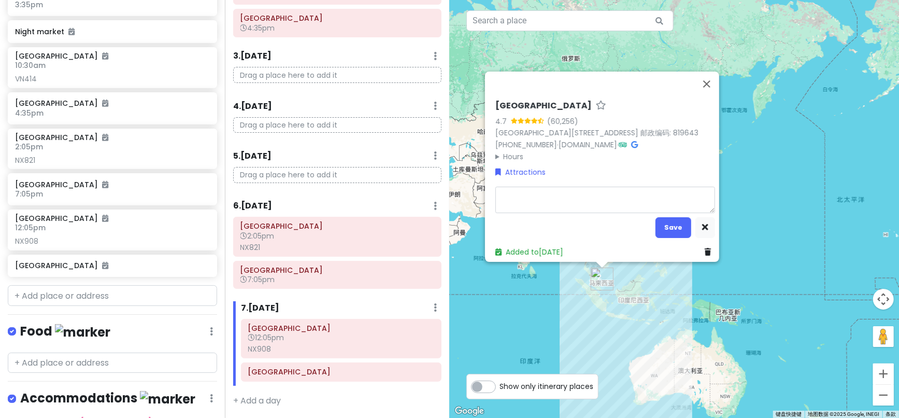
type textarea "x"
type textarea "T"
type textarea "x"
type textarea "T1"
click at [662, 217] on button "Save" at bounding box center [673, 227] width 36 height 20
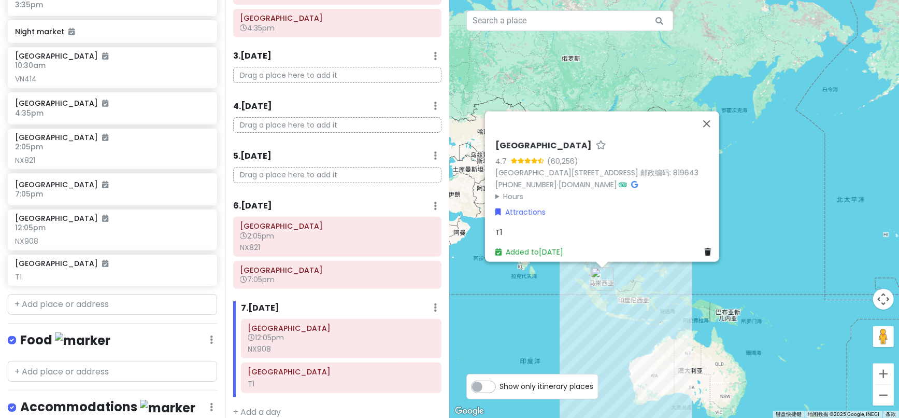
scroll to position [235, 0]
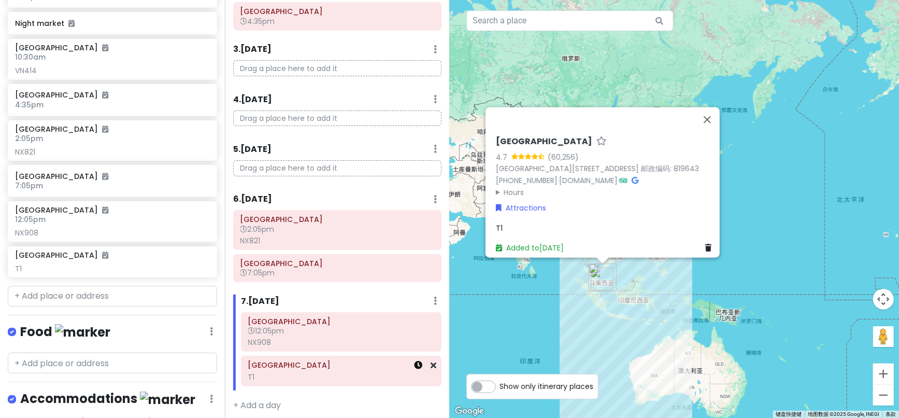
click at [414, 368] on icon at bounding box center [418, 365] width 8 height 8
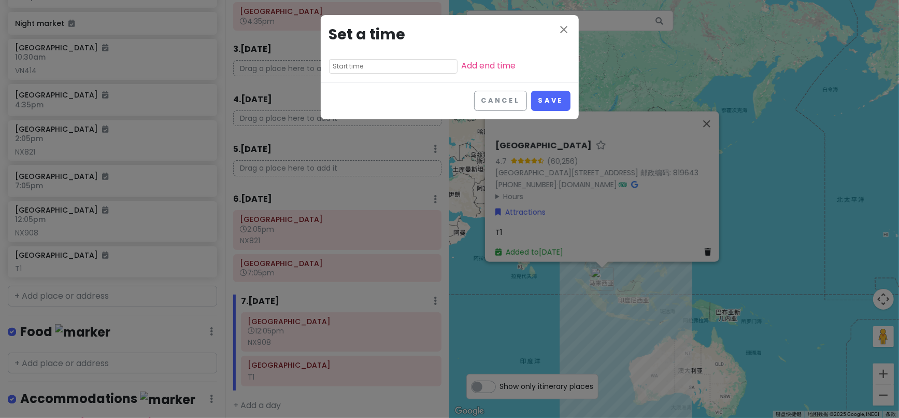
click at [374, 68] on input "text" at bounding box center [393, 66] width 128 height 15
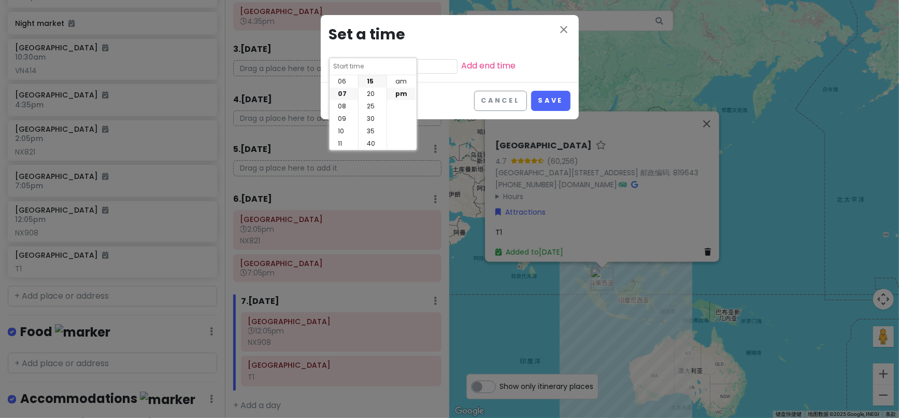
scroll to position [36, 0]
click at [342, 106] on li "05" at bounding box center [343, 108] width 28 height 12
type input "5:15 pm"
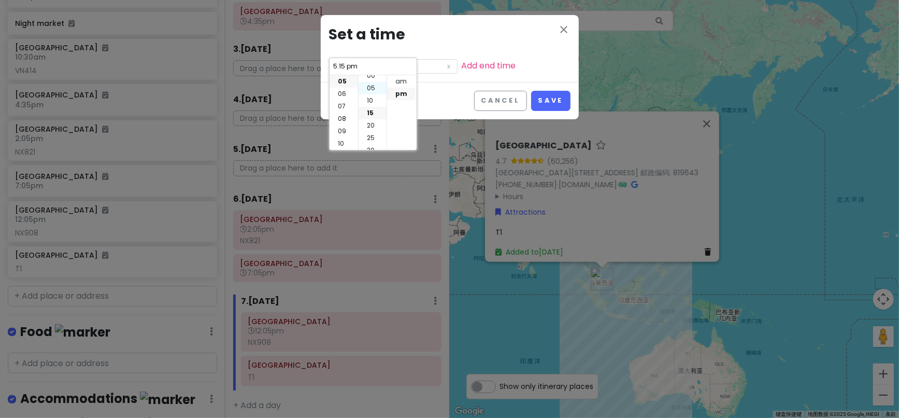
click at [374, 85] on li "05" at bounding box center [372, 88] width 28 height 12
type input "5:05 pm"
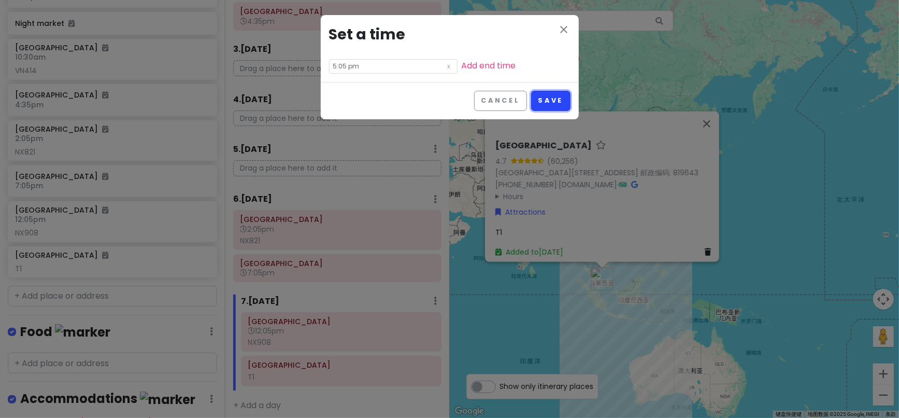
click at [551, 100] on button "Save" at bounding box center [550, 101] width 39 height 20
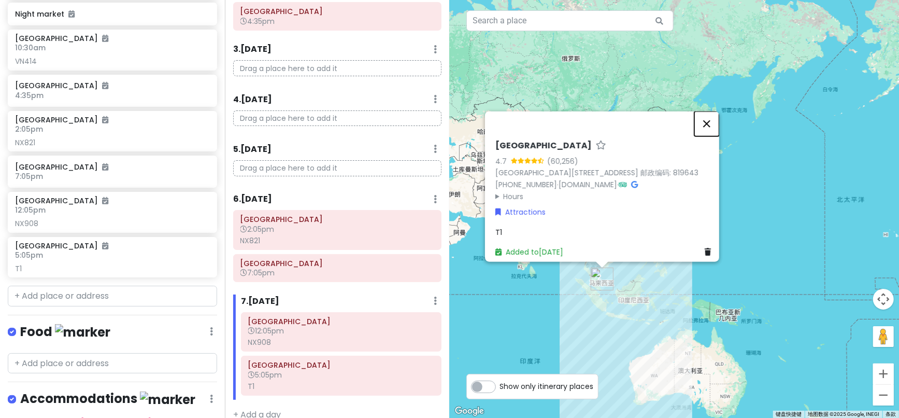
click at [711, 120] on button "关闭" at bounding box center [706, 123] width 25 height 25
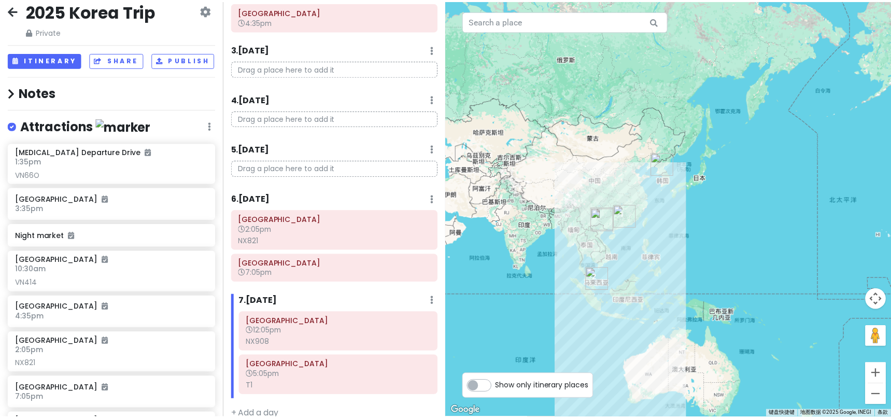
scroll to position [5, 0]
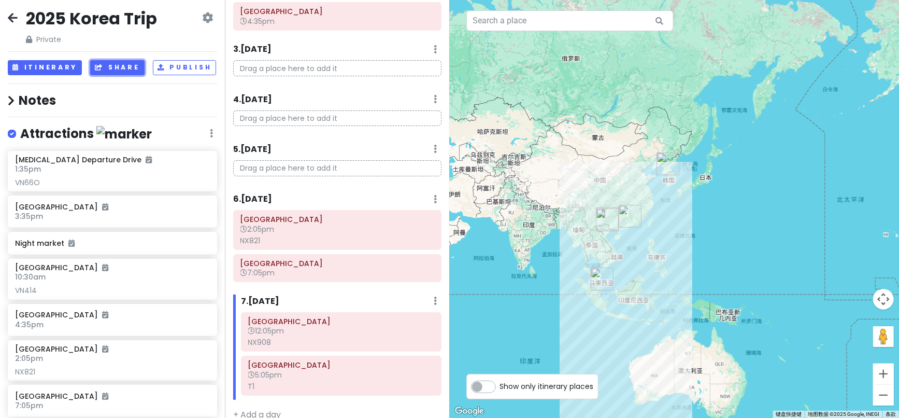
click at [116, 69] on button "Share" at bounding box center [117, 67] width 54 height 15
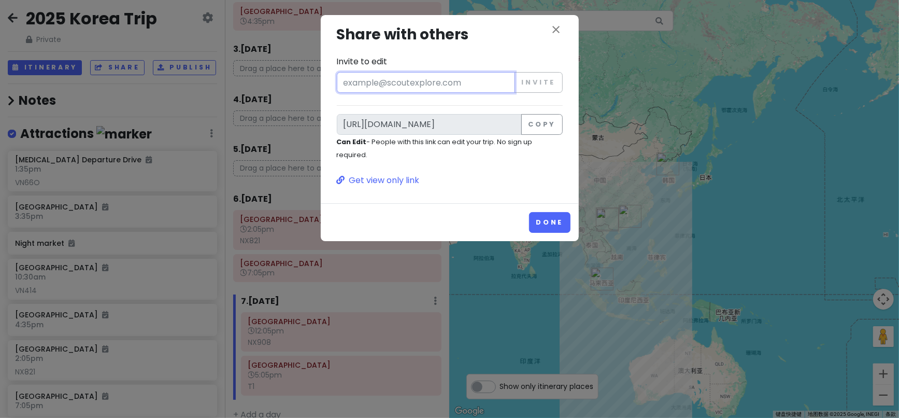
click at [433, 79] on input "Invite to edit" at bounding box center [426, 82] width 179 height 21
click at [546, 131] on button "Copy" at bounding box center [541, 124] width 41 height 21
click at [548, 216] on button "Done" at bounding box center [549, 222] width 41 height 20
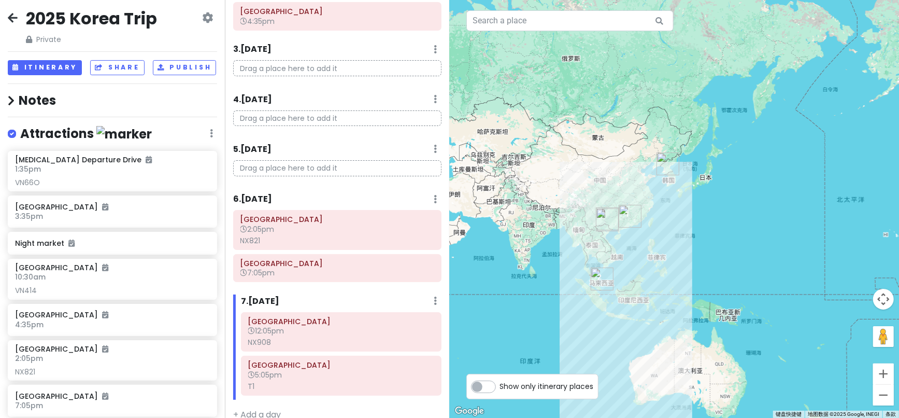
click at [14, 15] on icon at bounding box center [13, 17] width 10 height 8
